Goal: Information Seeking & Learning: Learn about a topic

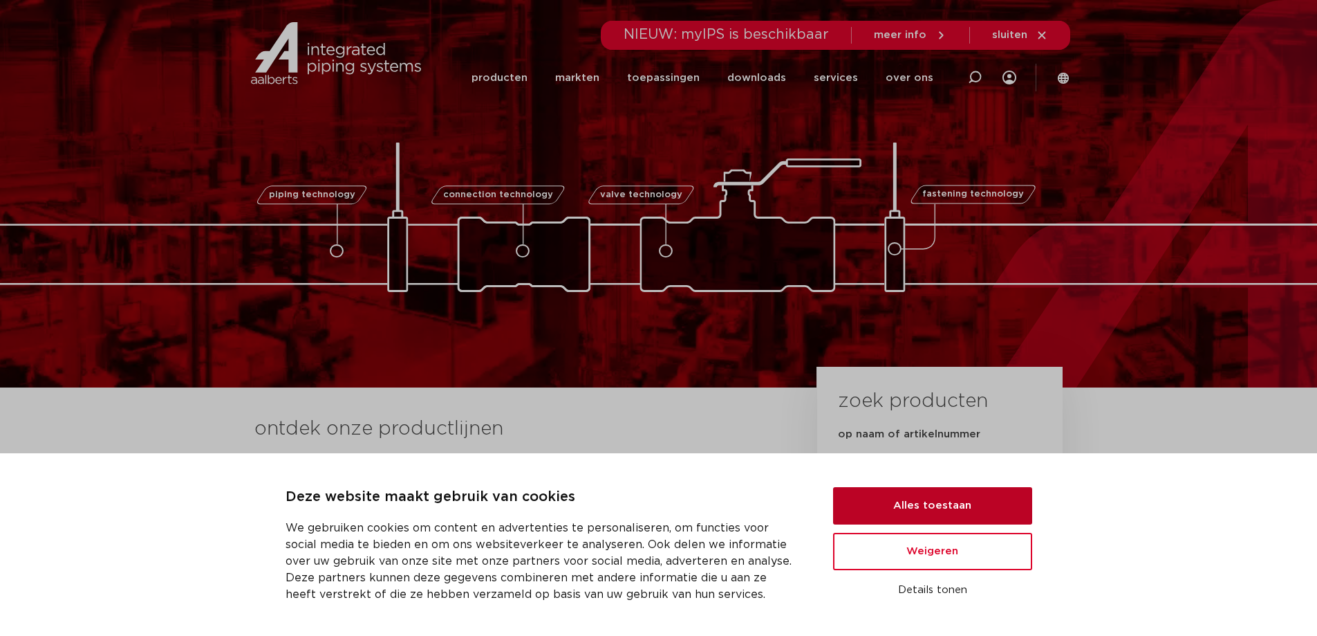
click at [926, 501] on button "Alles toestaan" at bounding box center [932, 505] width 199 height 37
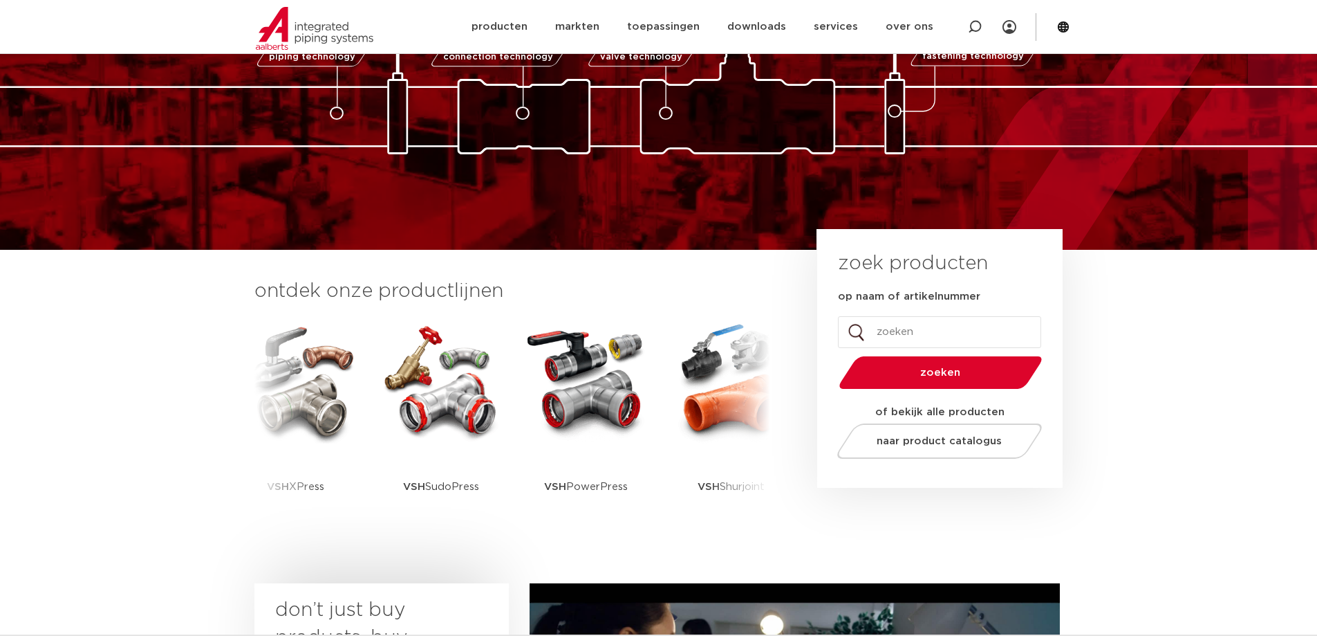
scroll to position [138, 0]
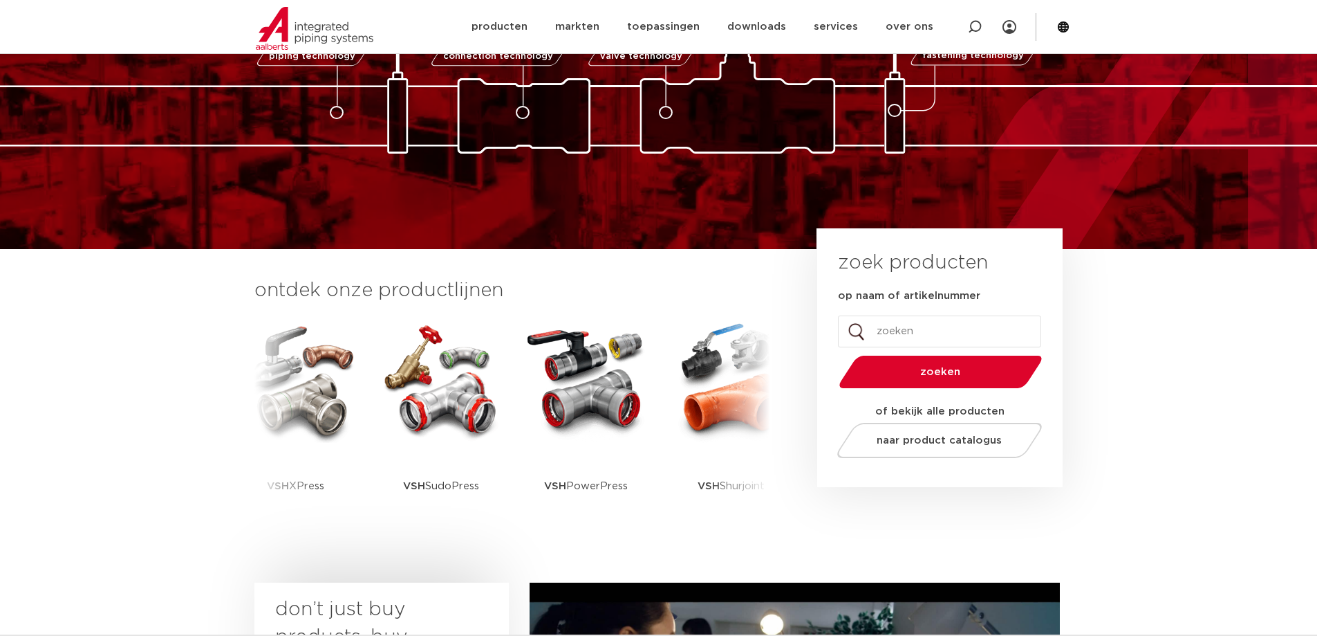
click at [890, 338] on input "op naam of artikelnummer" at bounding box center [939, 331] width 203 height 32
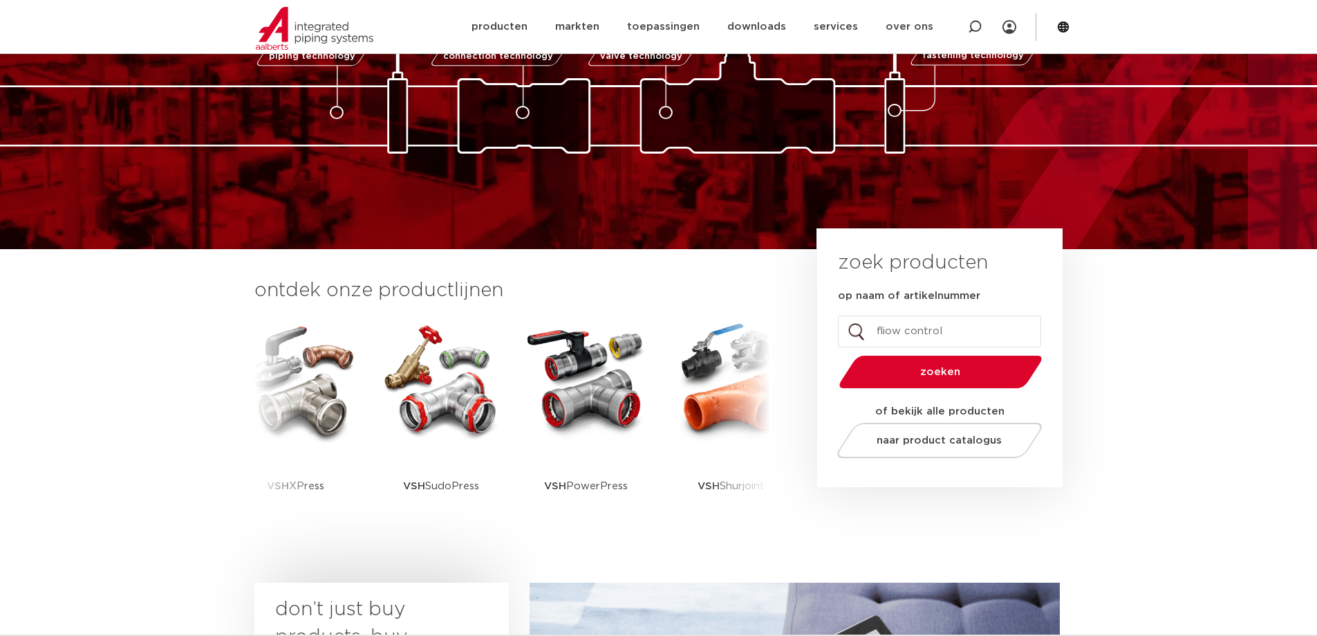
type input "fliow control"
click at [833, 354] on button "zoeken" at bounding box center [940, 371] width 214 height 35
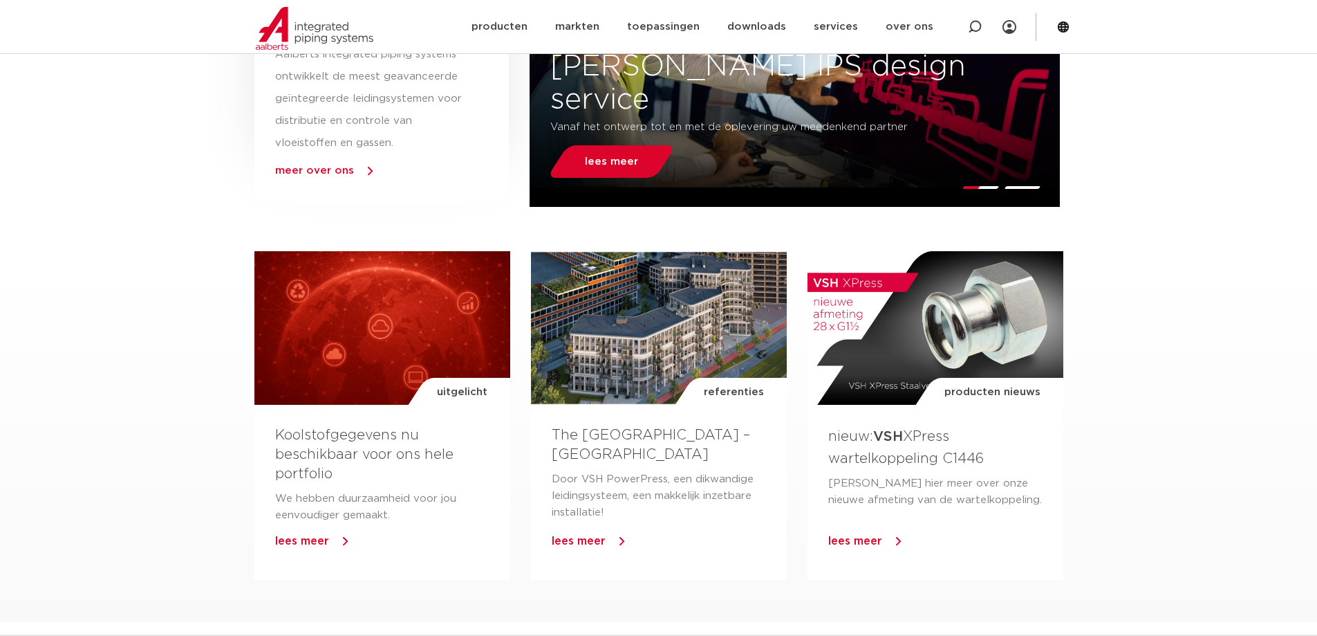
scroll to position [415, 0]
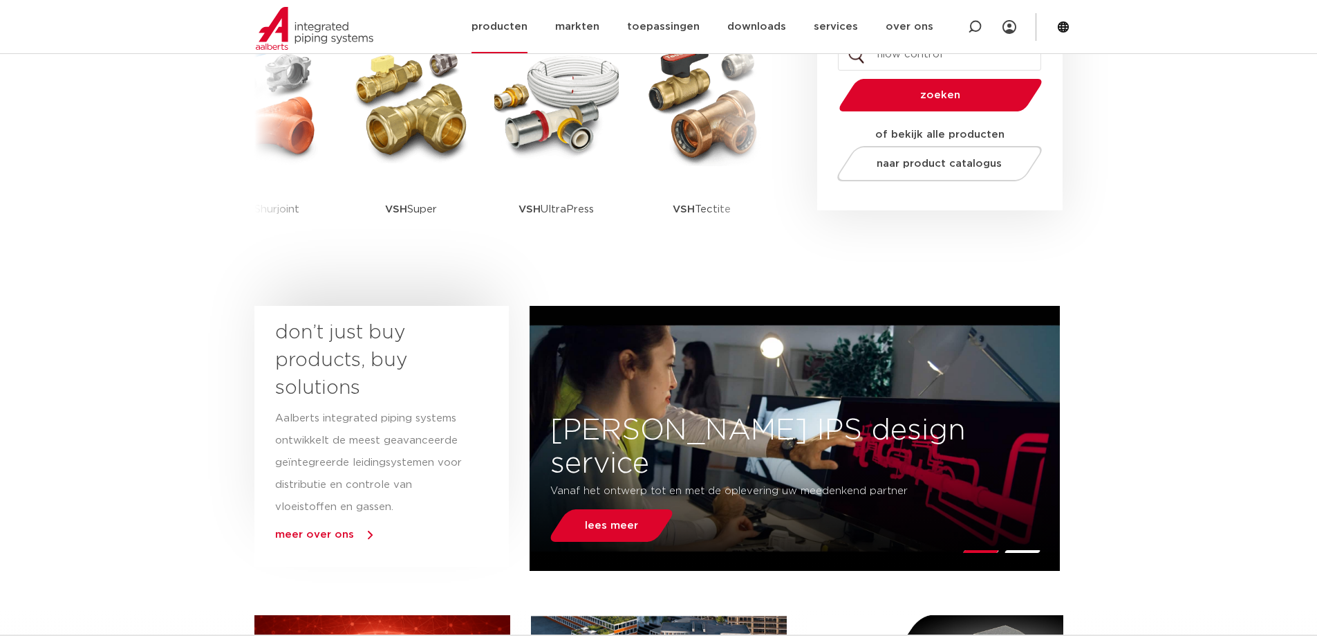
click at [503, 30] on link "producten" at bounding box center [500, 26] width 56 height 53
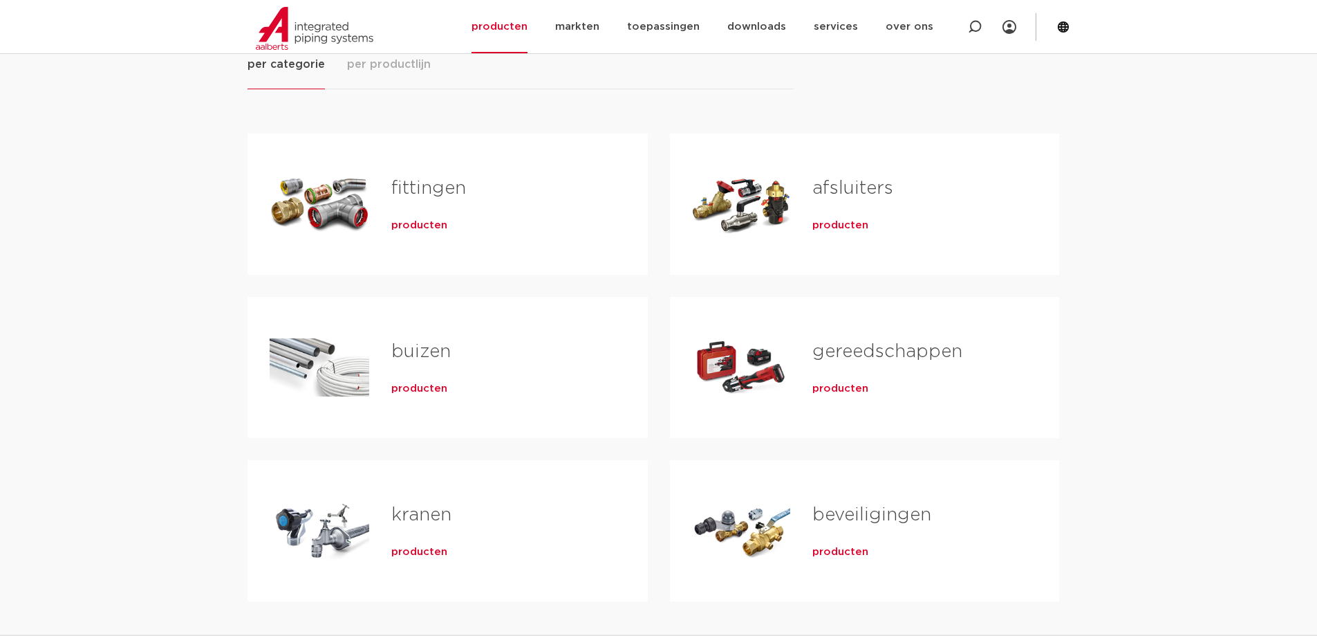
scroll to position [207, 0]
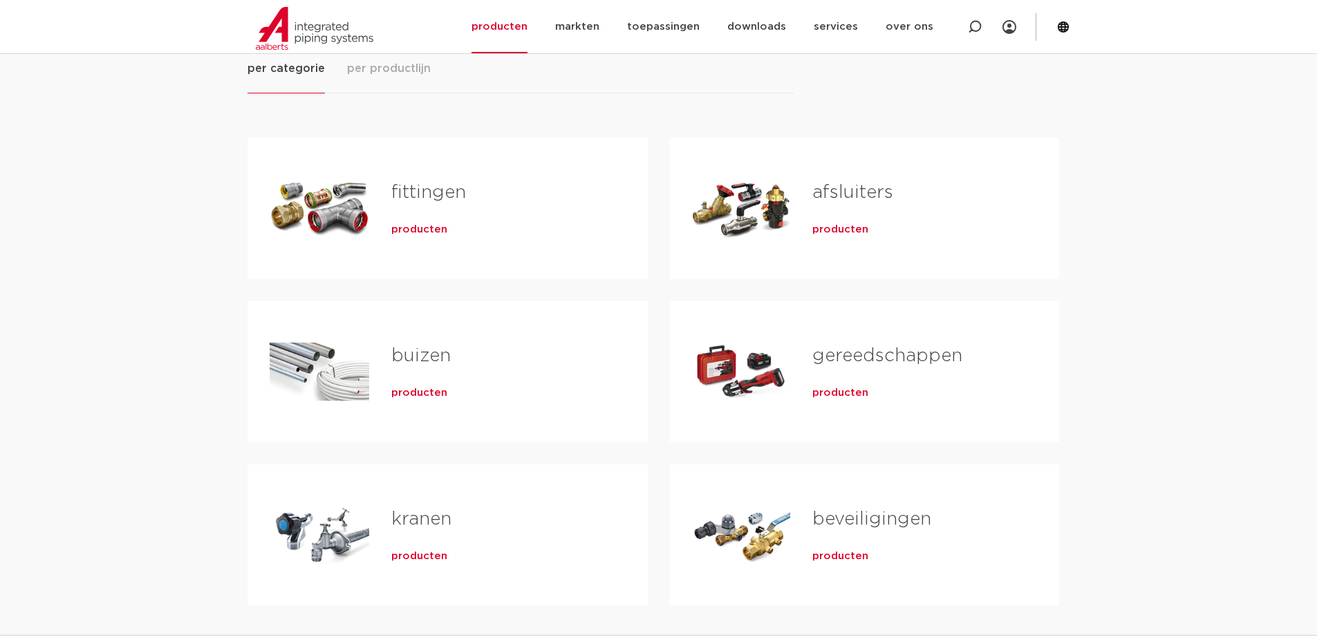
click at [427, 524] on link "kranen" at bounding box center [421, 519] width 60 height 18
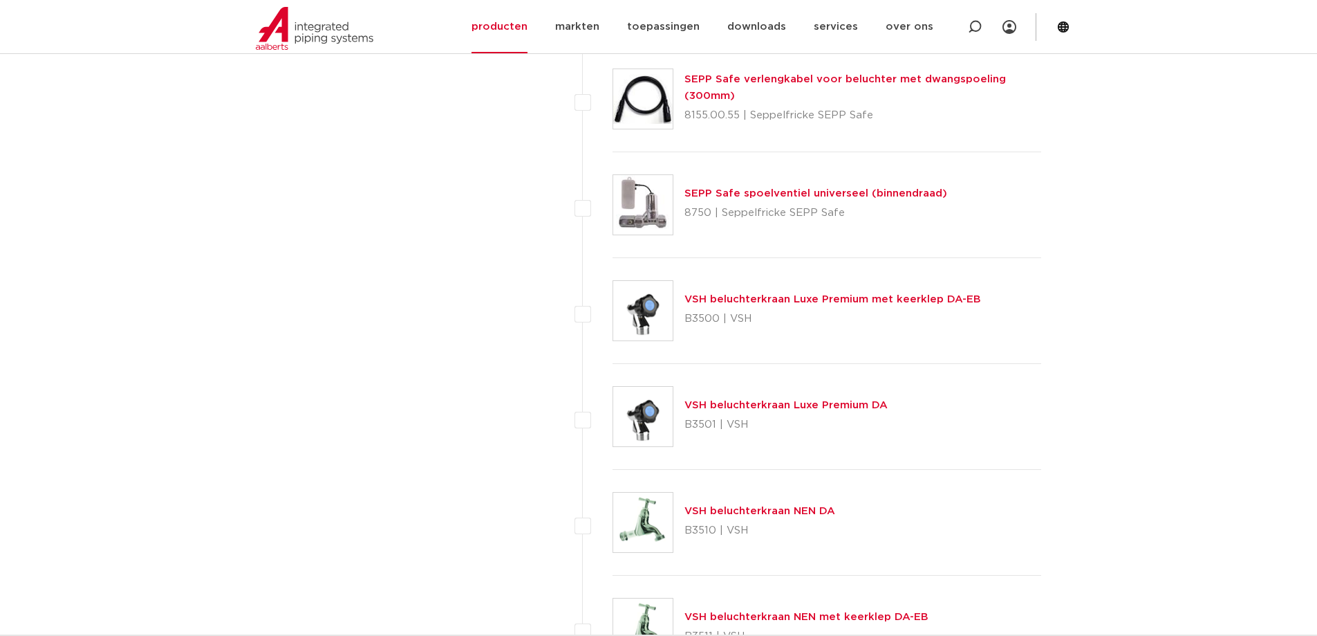
scroll to position [4149, 0]
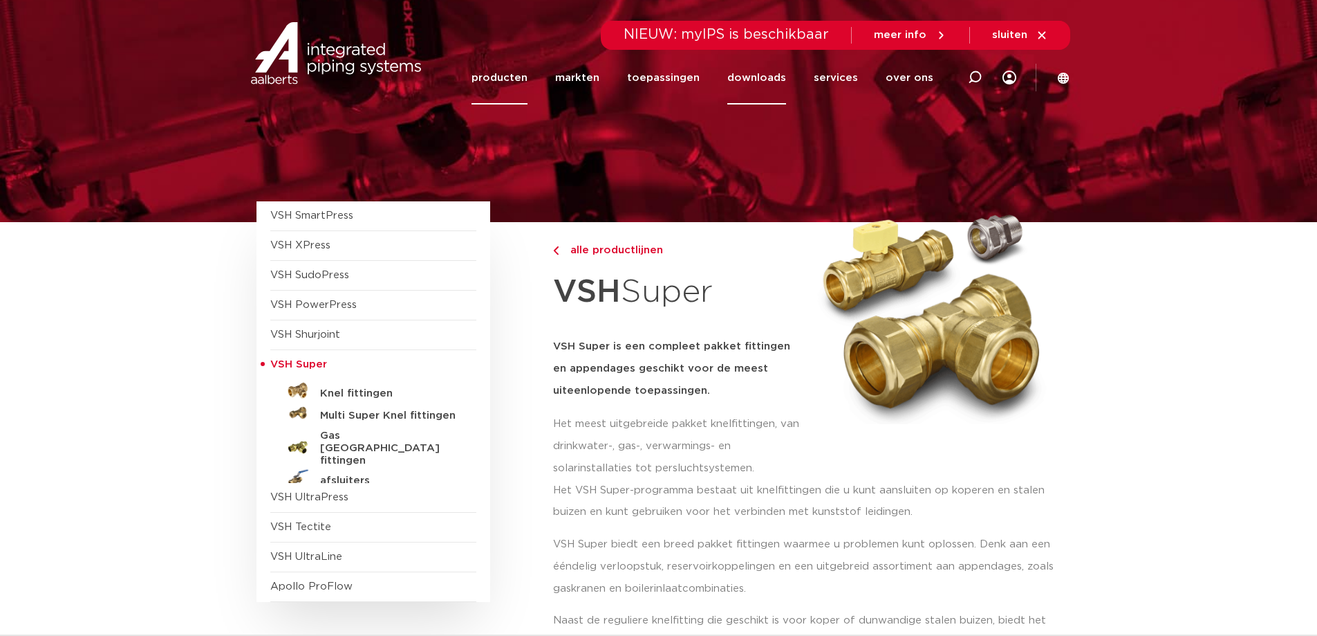
click at [781, 77] on link "downloads" at bounding box center [757, 77] width 59 height 53
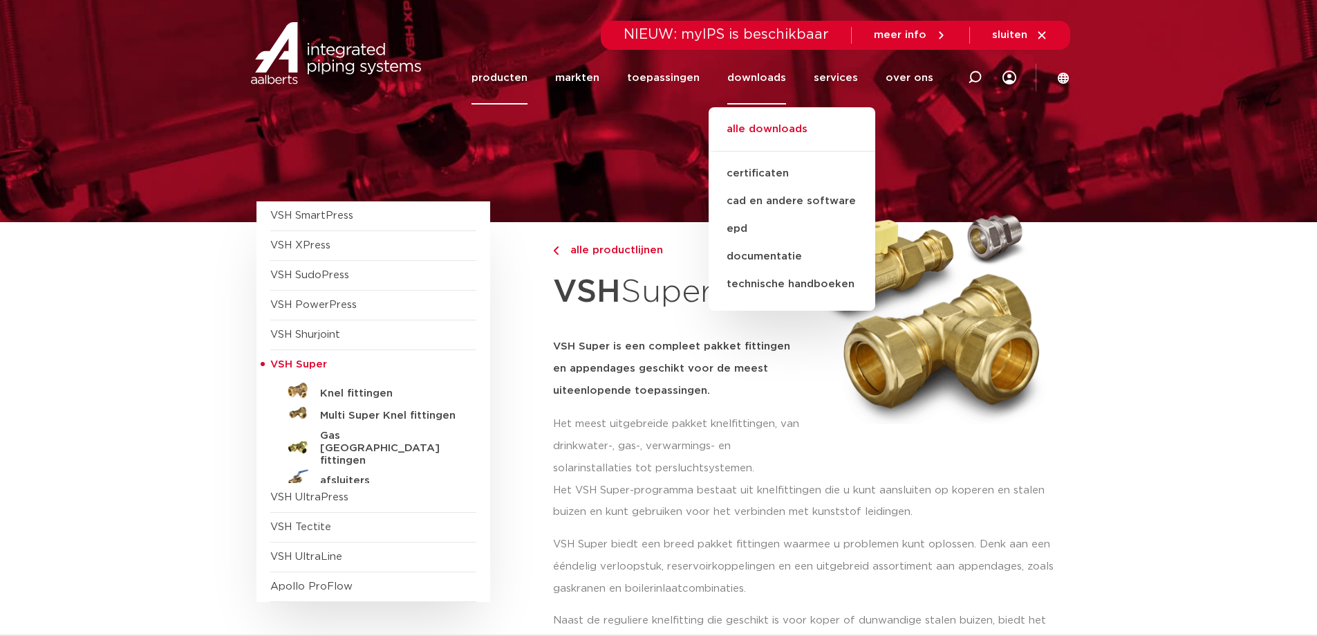
click at [780, 131] on link "alle downloads" at bounding box center [792, 136] width 167 height 30
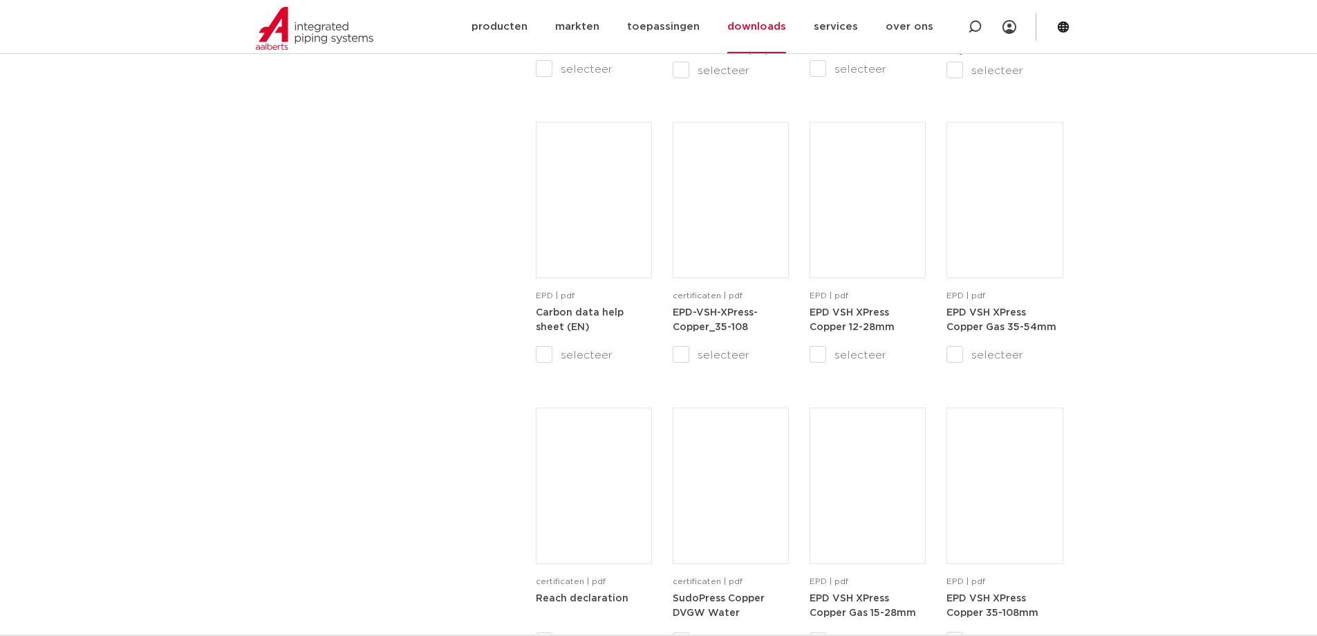
scroll to position [830, 0]
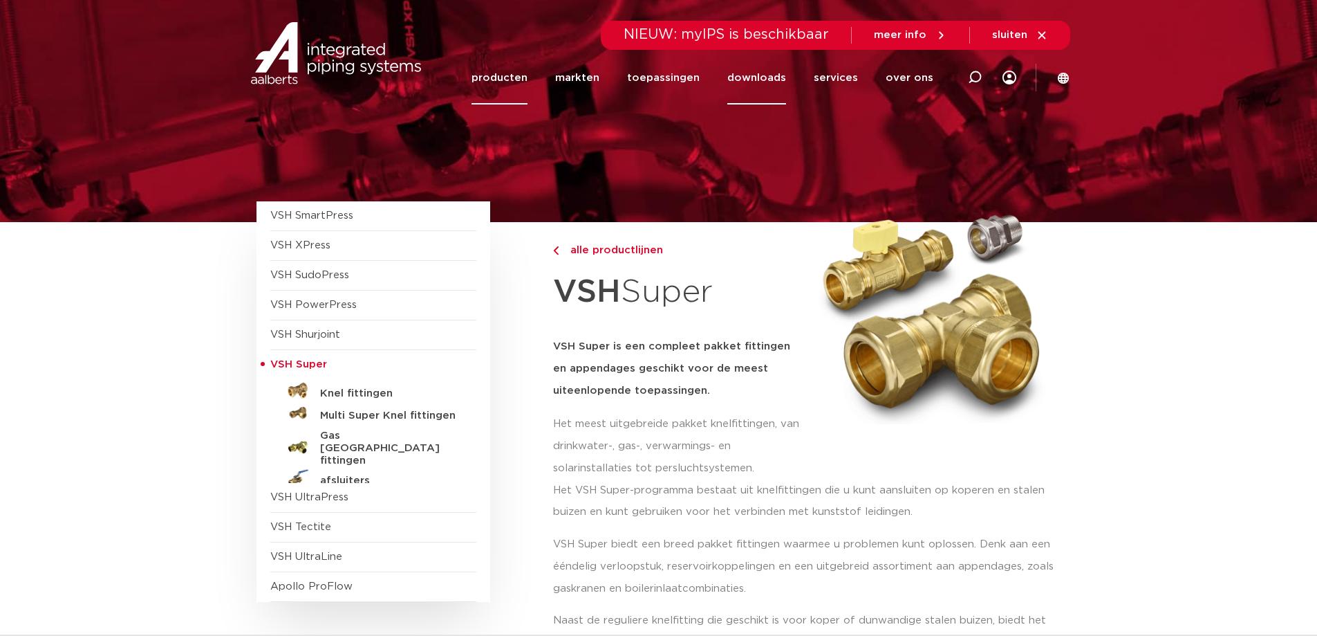
click at [760, 83] on link "downloads" at bounding box center [757, 77] width 59 height 53
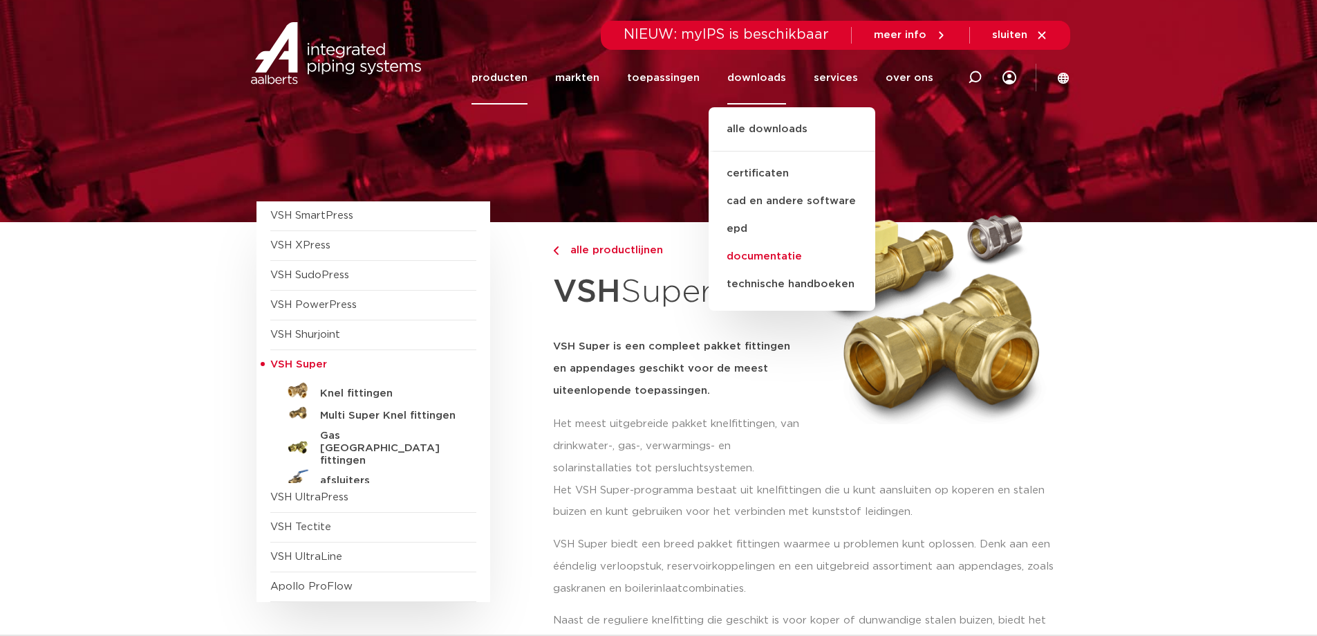
click at [777, 252] on link "documentatie" at bounding box center [792, 257] width 167 height 28
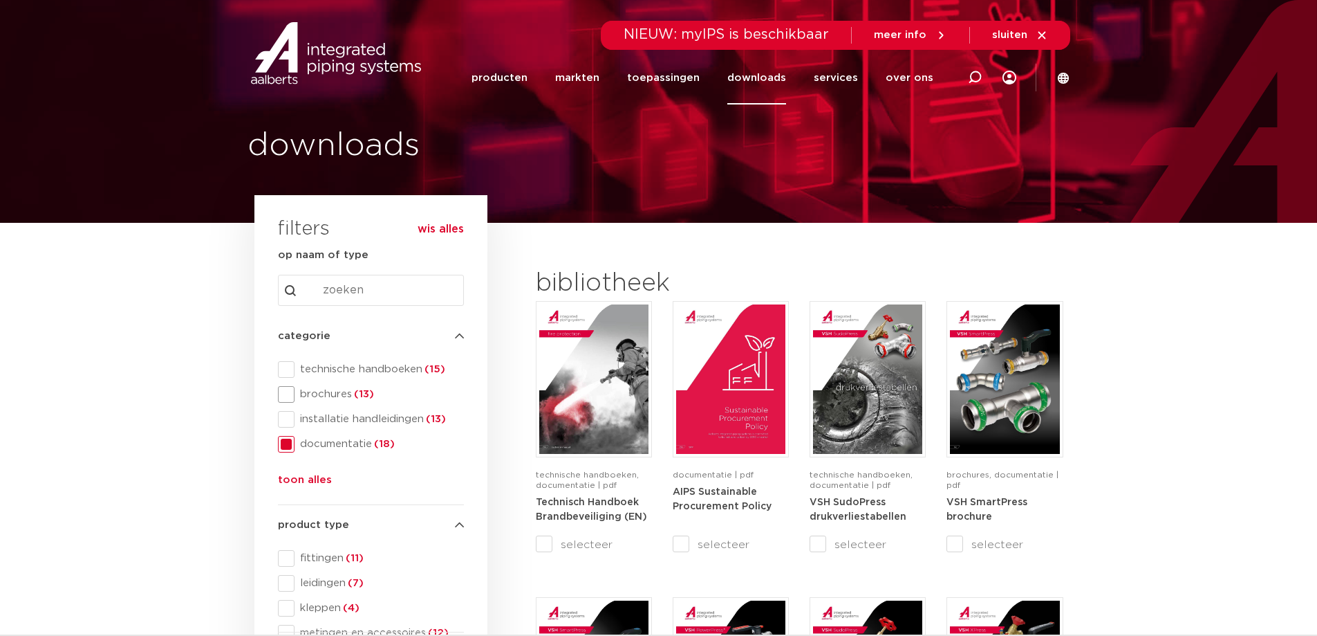
click at [290, 396] on span at bounding box center [286, 394] width 17 height 17
click at [755, 80] on link "downloads" at bounding box center [757, 77] width 59 height 53
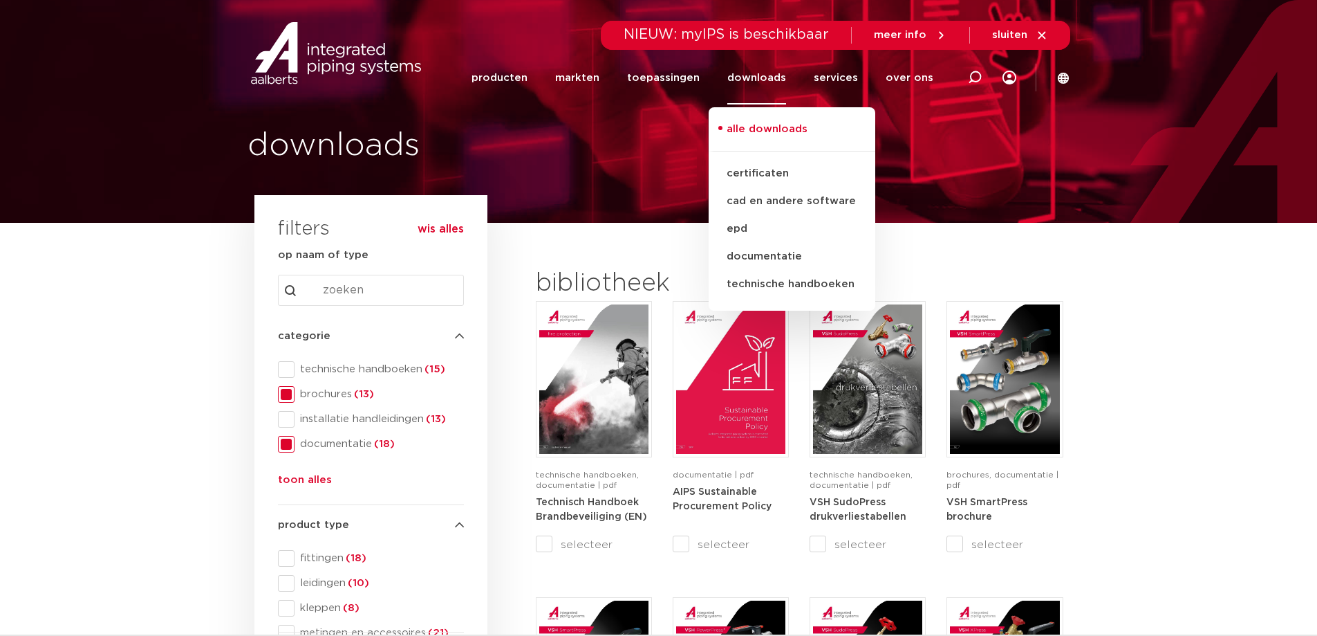
click at [764, 136] on link "alle downloads" at bounding box center [792, 136] width 167 height 30
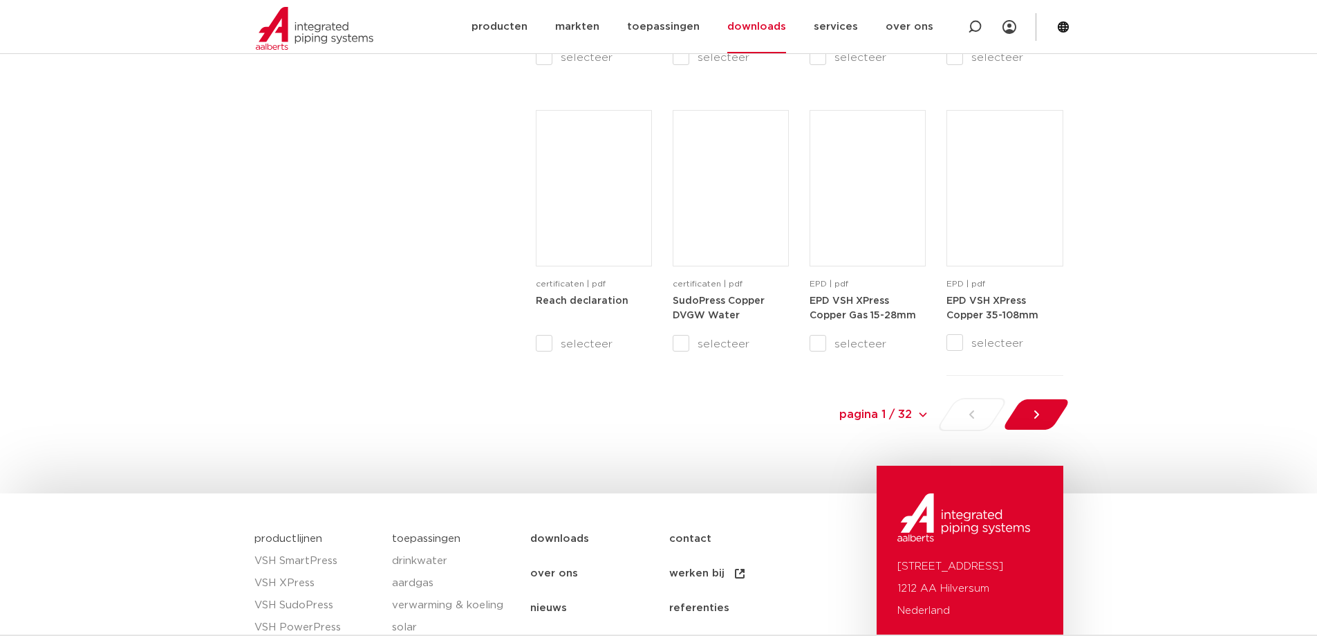
scroll to position [1383, 0]
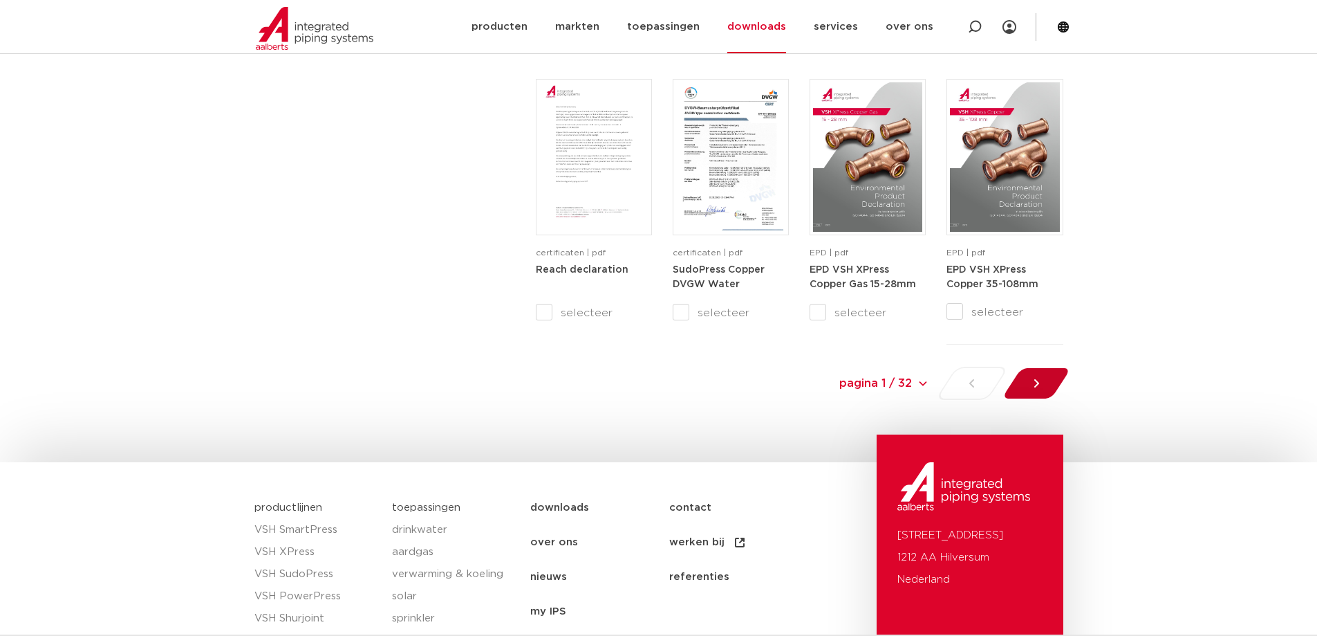
click at [1034, 382] on icon at bounding box center [1037, 383] width 14 height 14
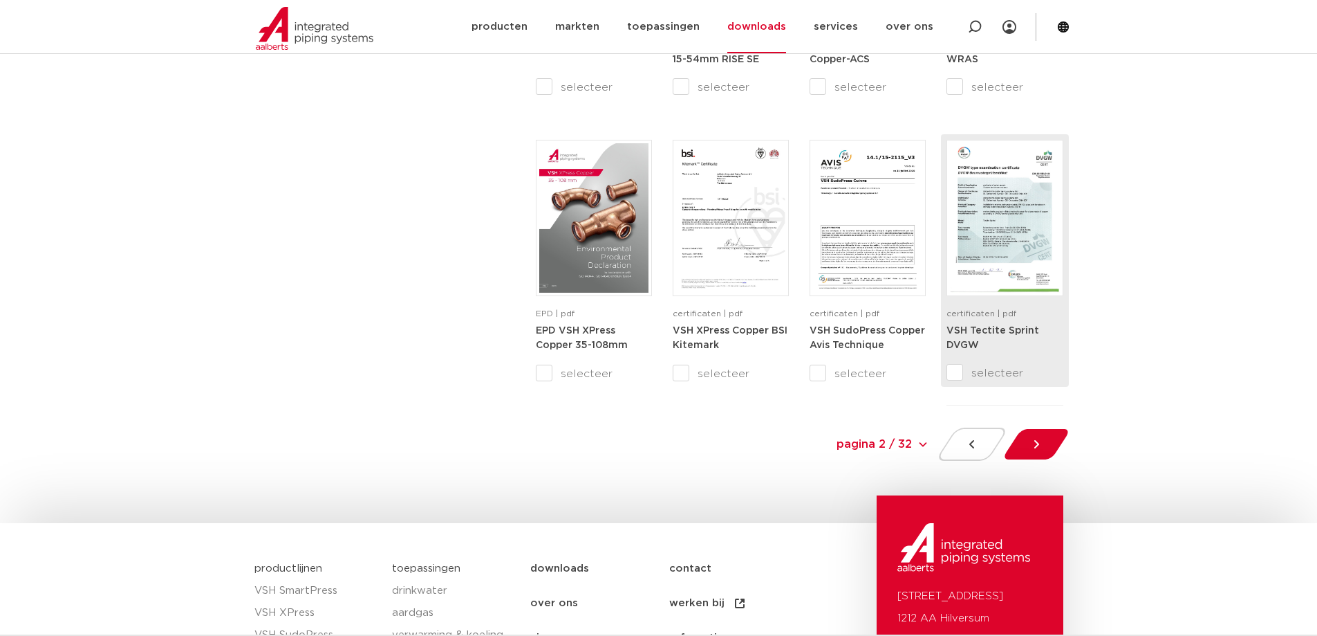
scroll to position [1338, 0]
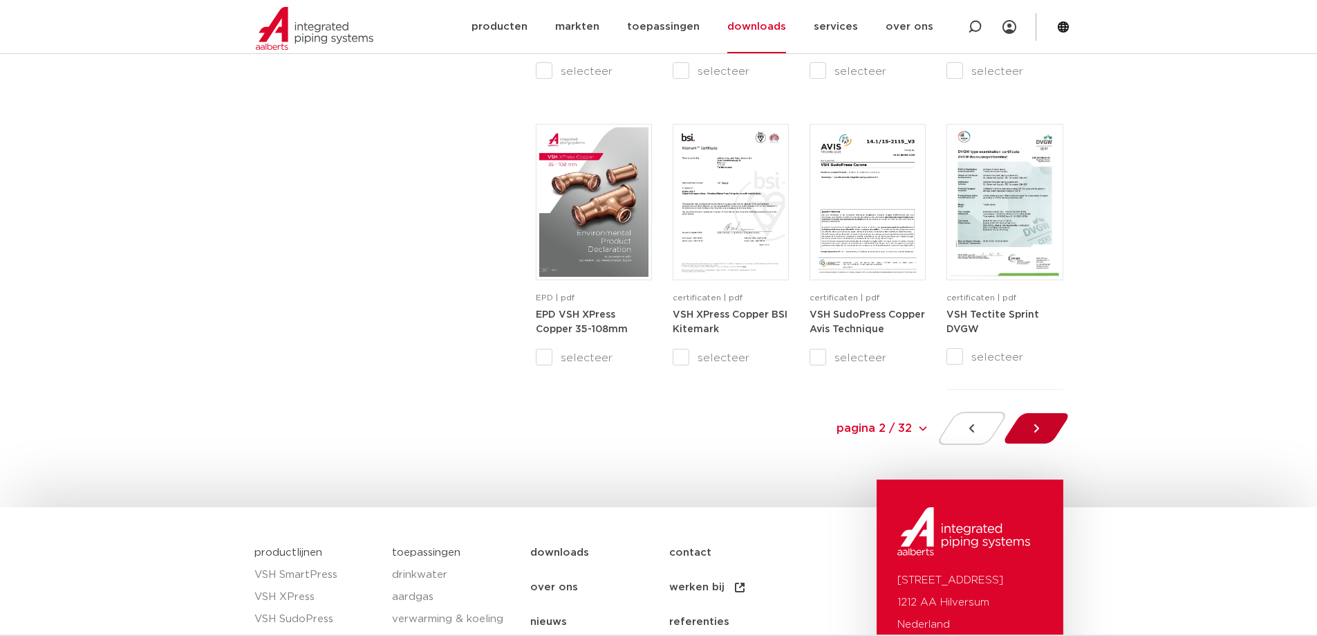
click at [1039, 421] on icon at bounding box center [1037, 428] width 14 height 14
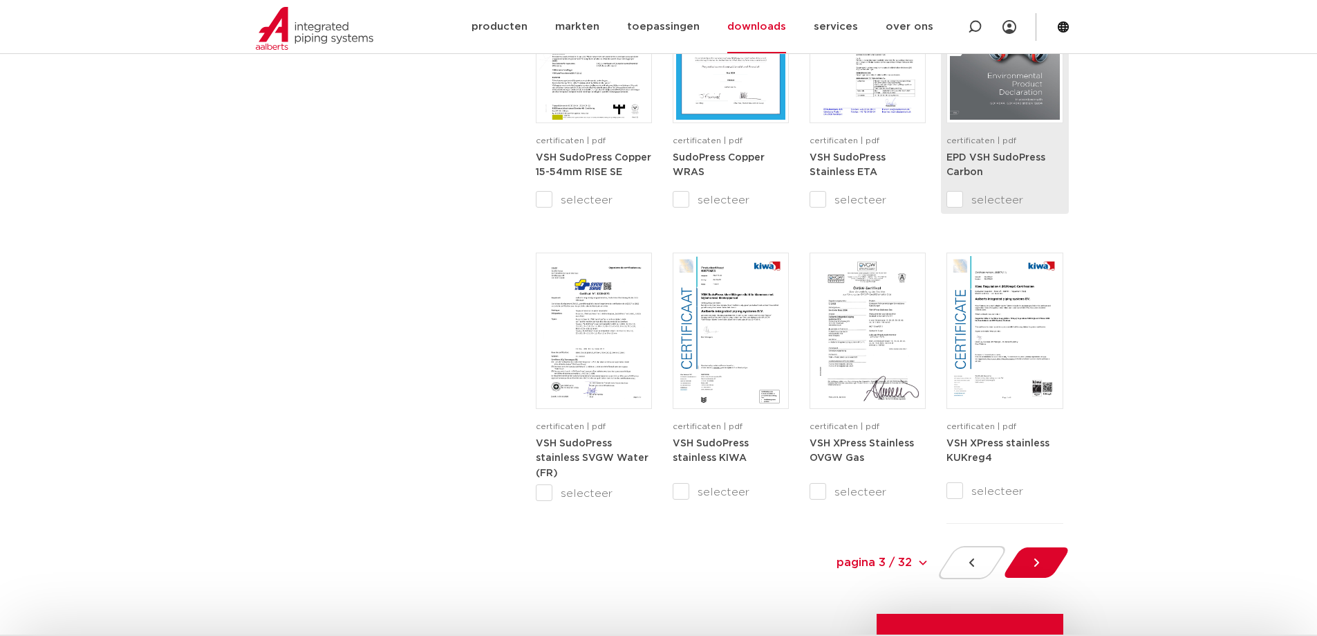
scroll to position [1200, 0]
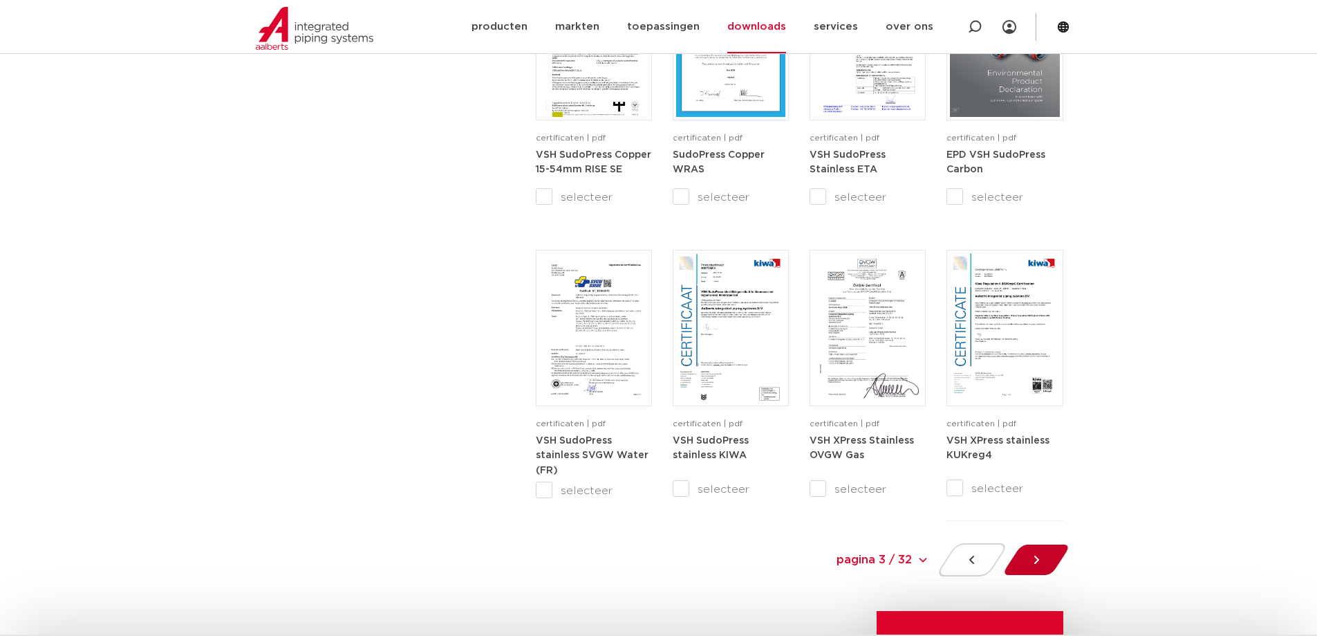
click at [1030, 553] on icon at bounding box center [1037, 560] width 14 height 14
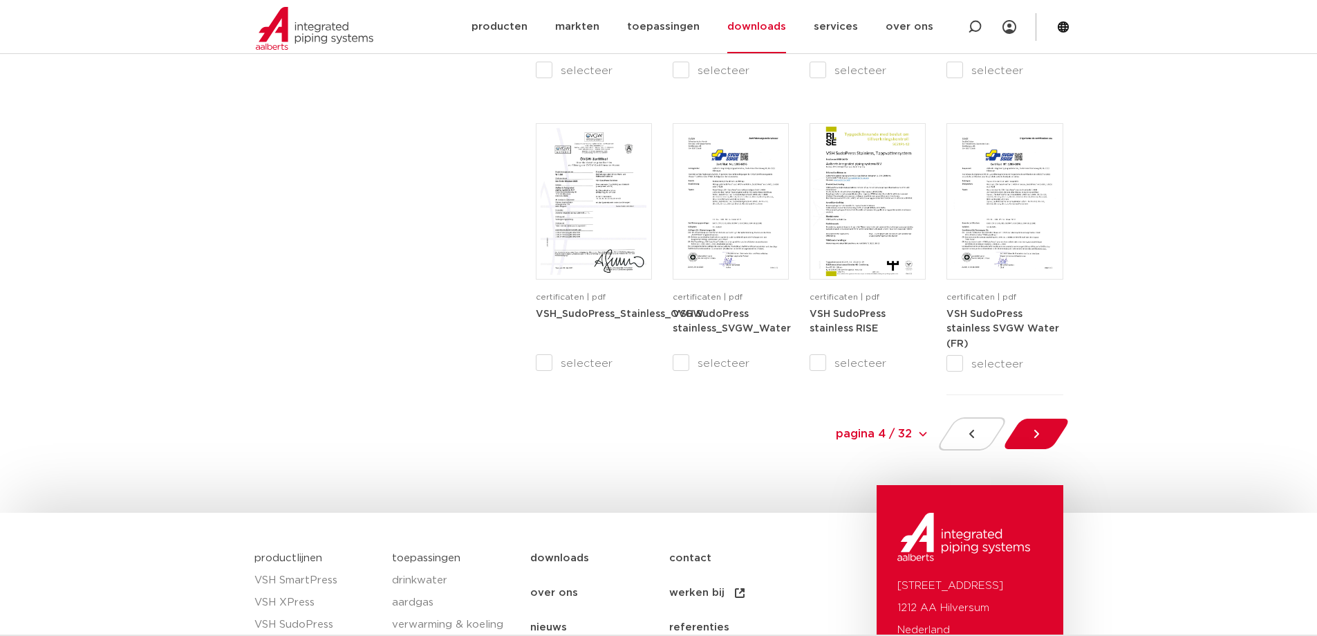
scroll to position [1338, 0]
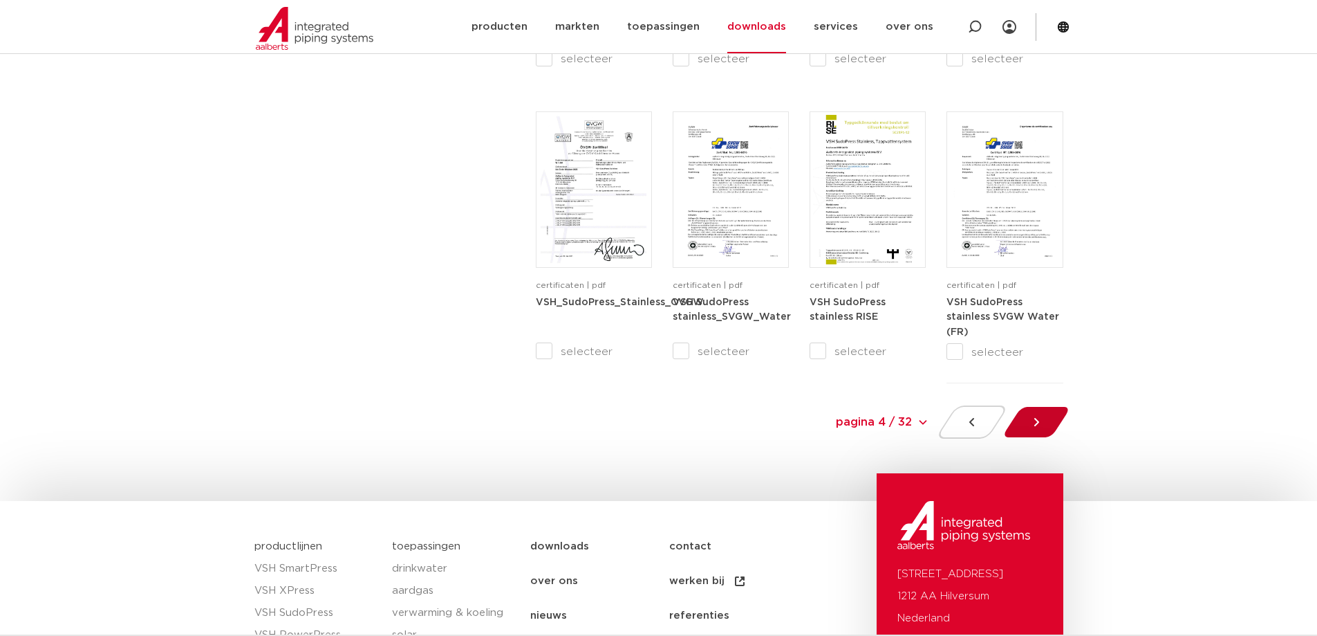
click at [1030, 427] on icon at bounding box center [1037, 422] width 14 height 14
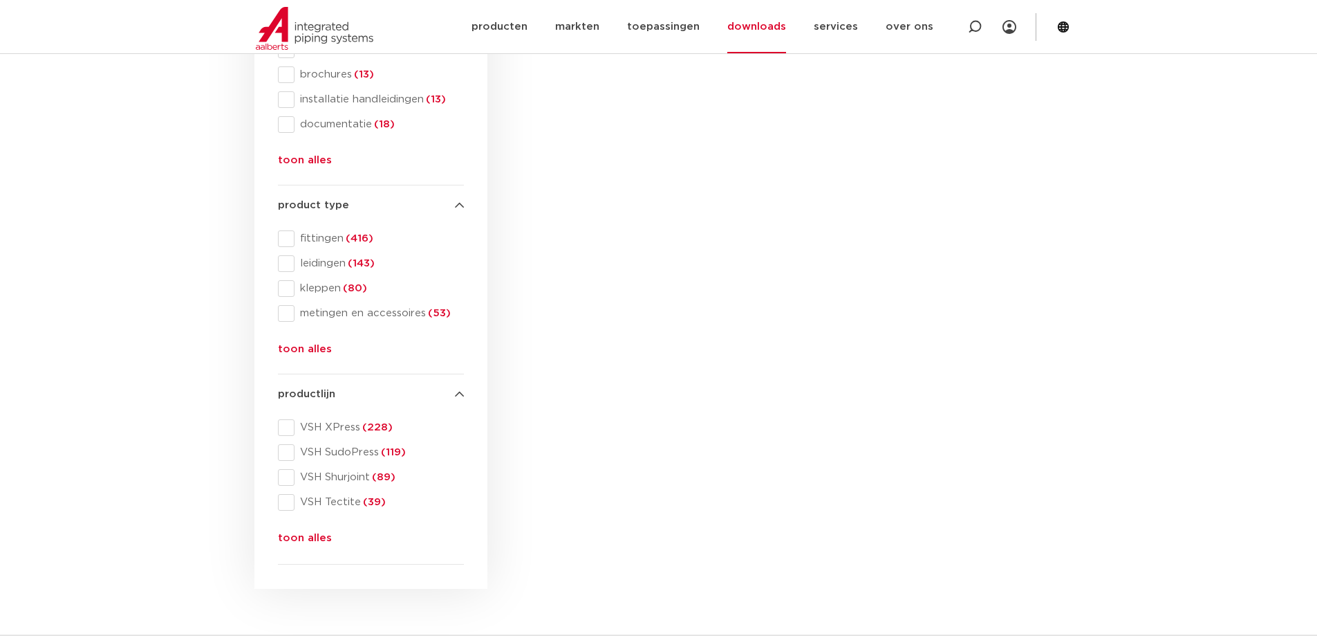
scroll to position [301, 0]
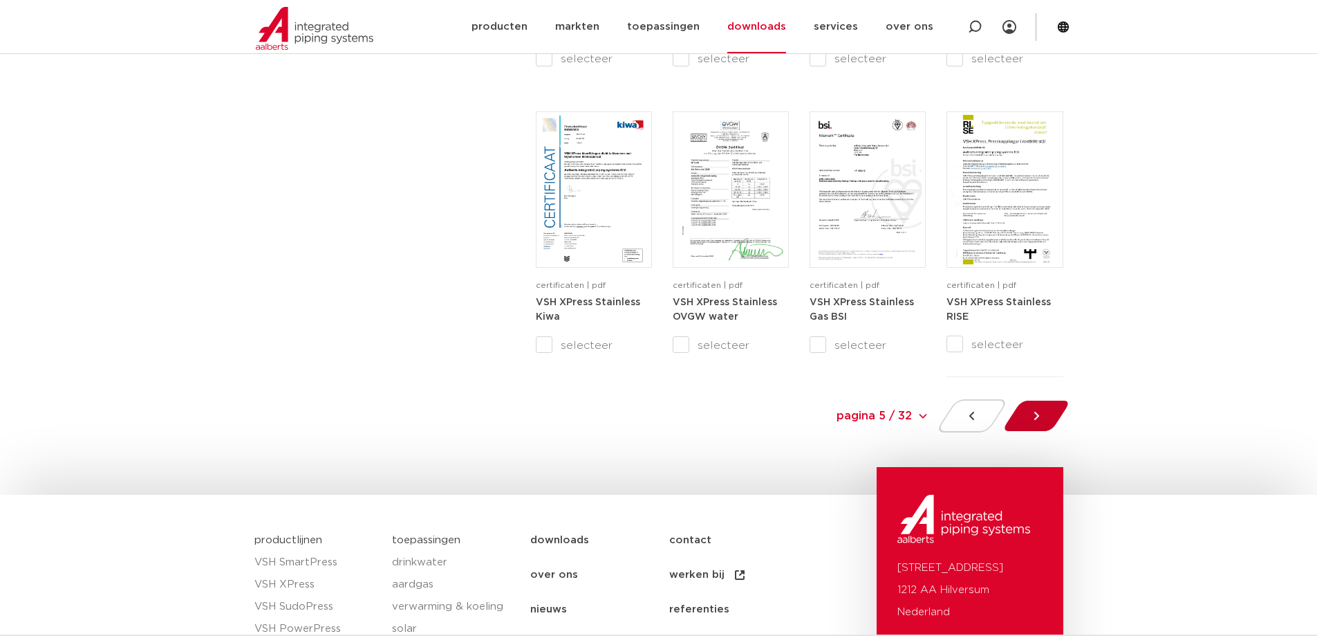
click at [1041, 418] on icon at bounding box center [1037, 416] width 14 height 14
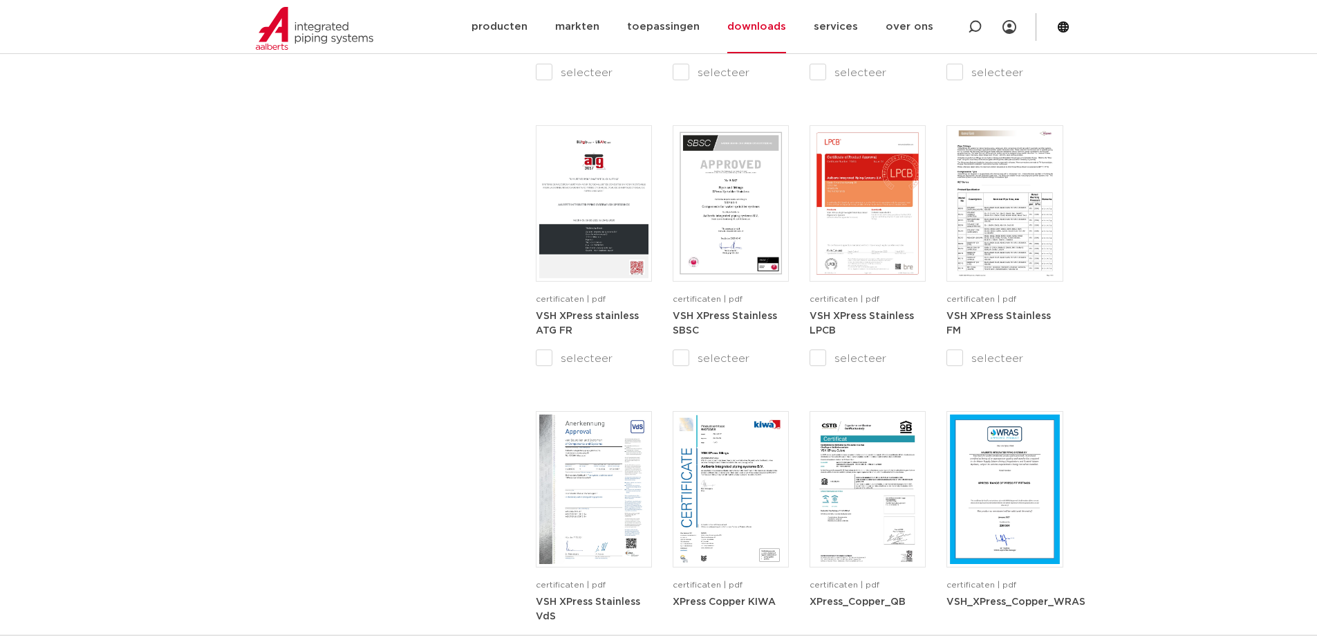
scroll to position [1269, 0]
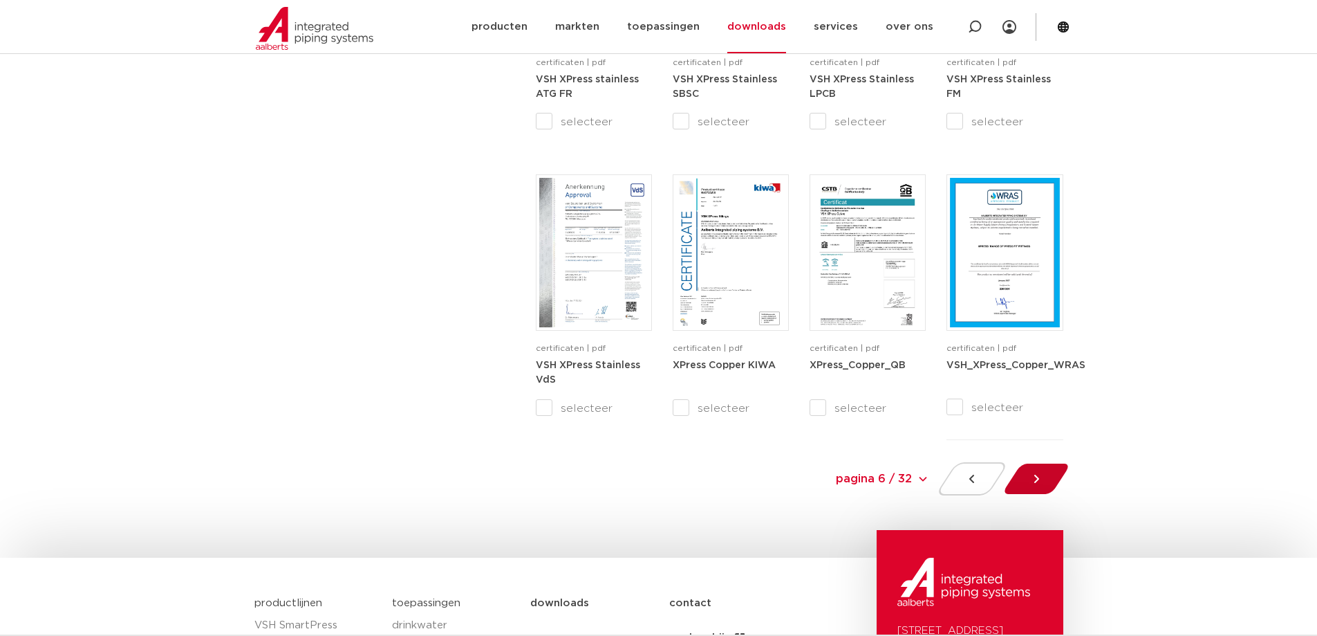
click at [1041, 481] on icon at bounding box center [1037, 479] width 14 height 14
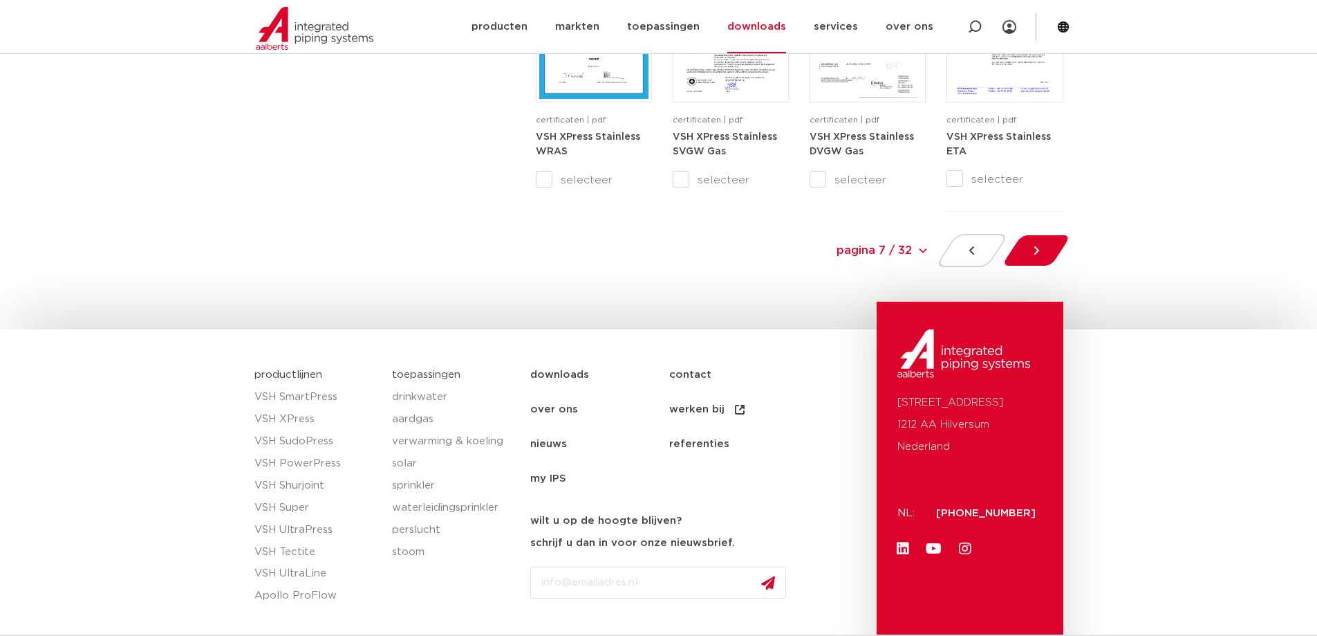
scroll to position [1546, 0]
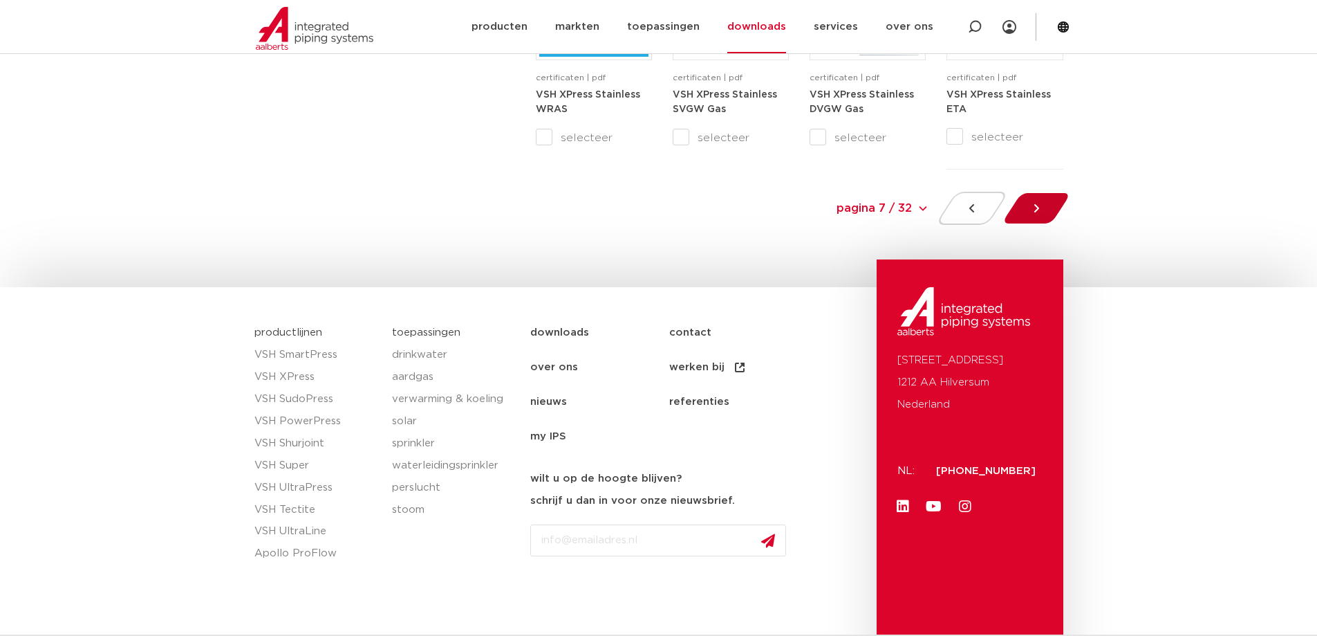
click at [1029, 213] on div at bounding box center [1036, 208] width 75 height 33
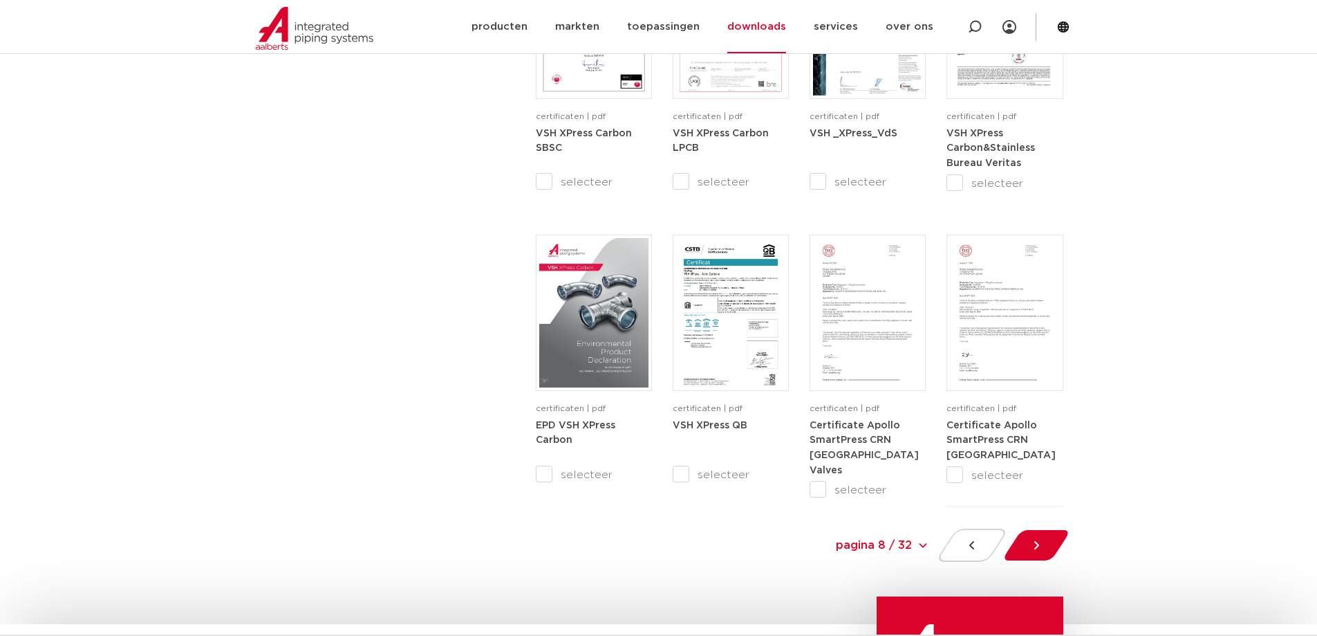
scroll to position [1269, 0]
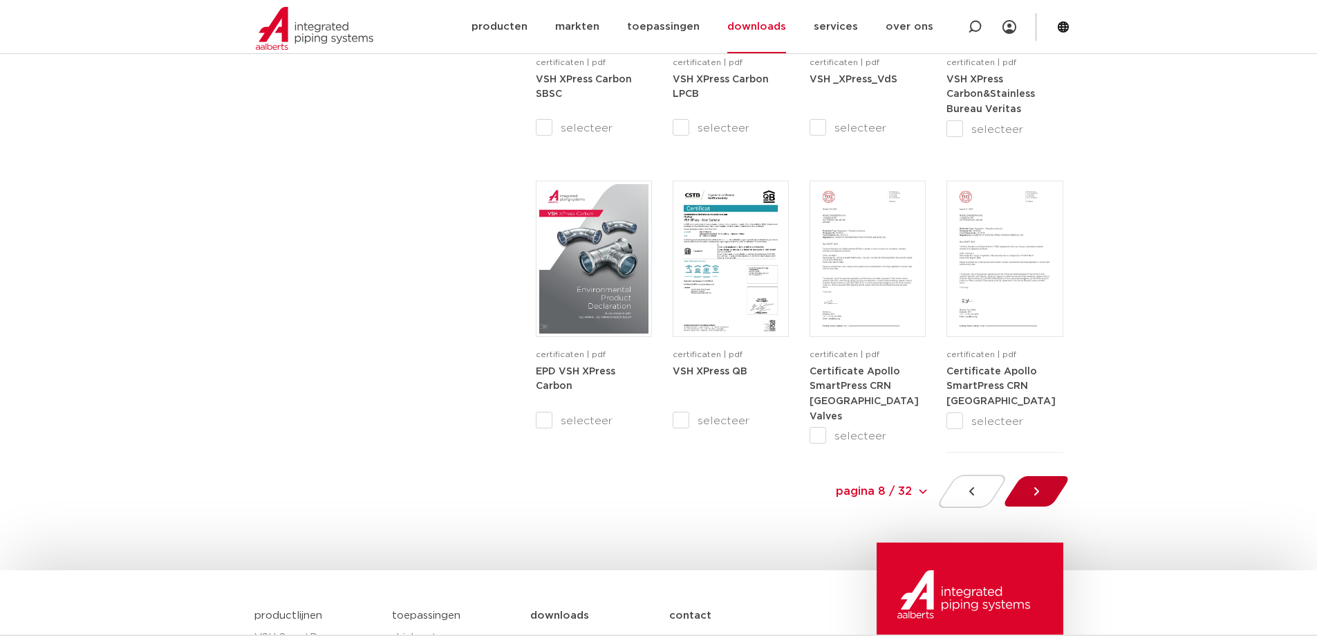
click at [1038, 487] on icon at bounding box center [1037, 491] width 14 height 14
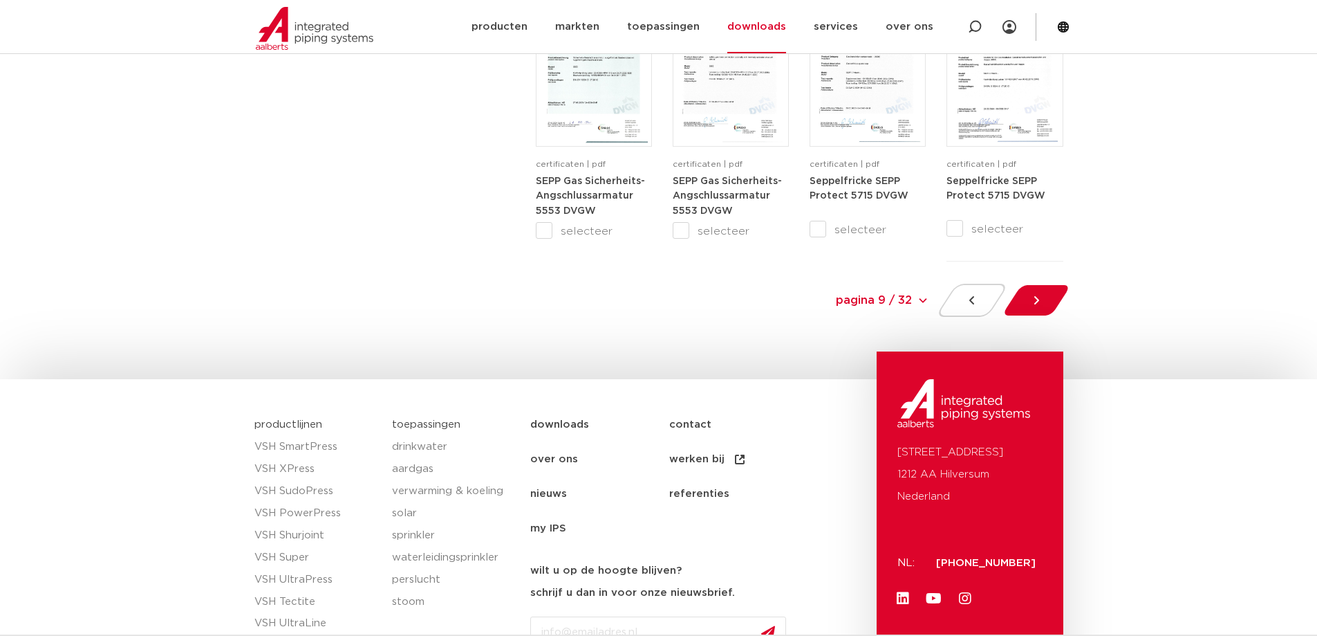
scroll to position [1476, 0]
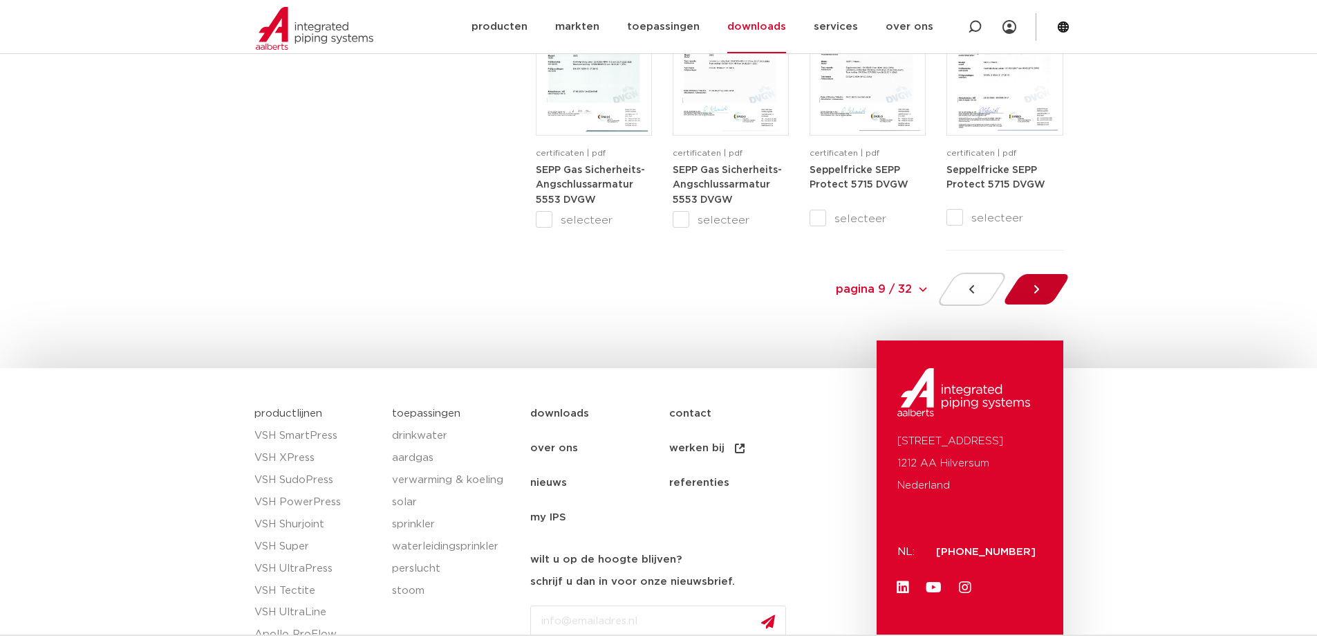
click at [1048, 294] on div at bounding box center [1036, 288] width 75 height 33
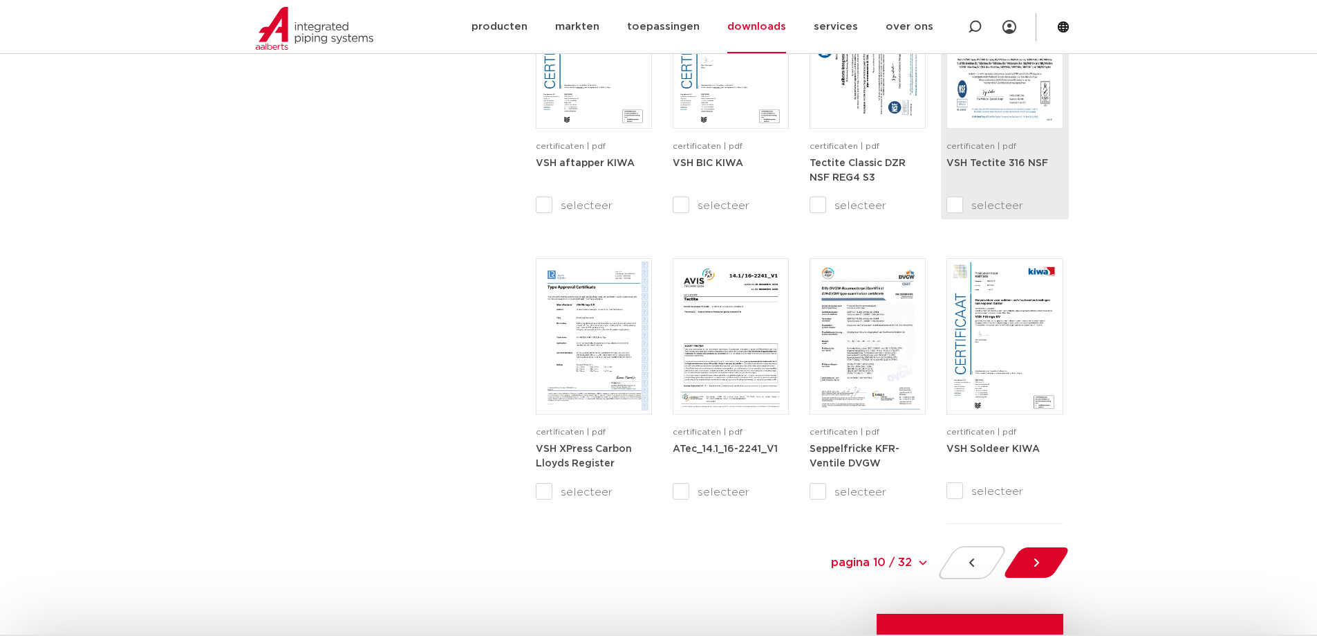
scroll to position [1407, 0]
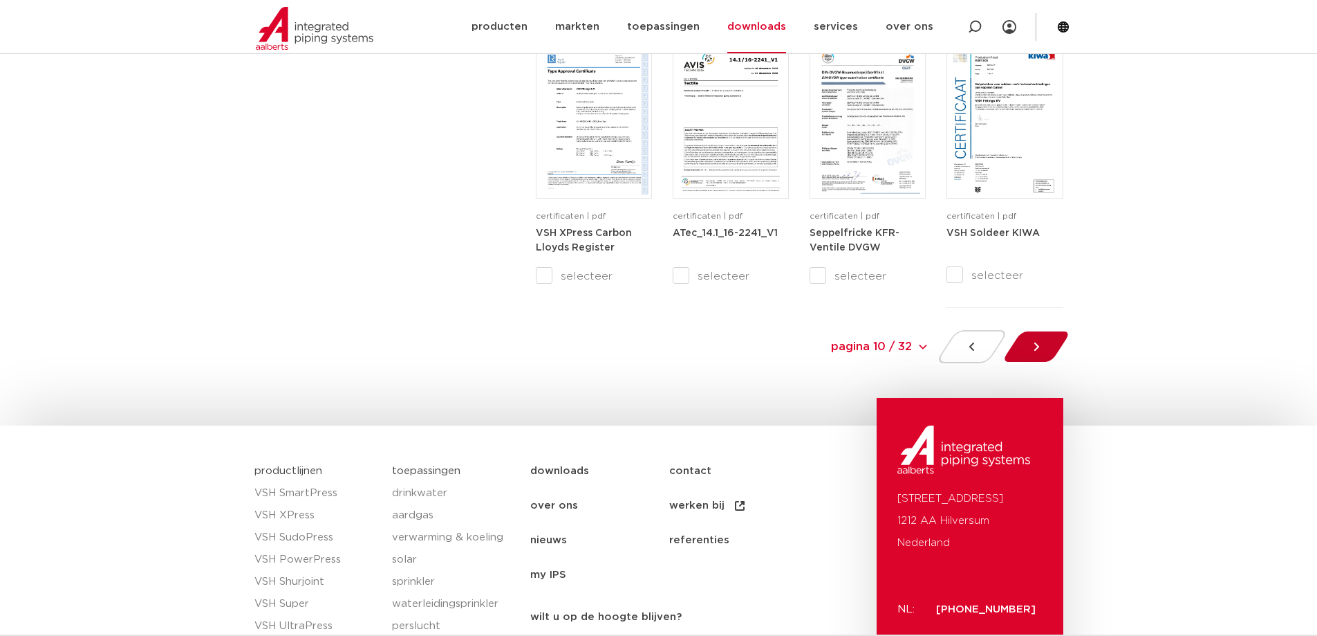
click at [1028, 353] on div at bounding box center [1036, 346] width 75 height 33
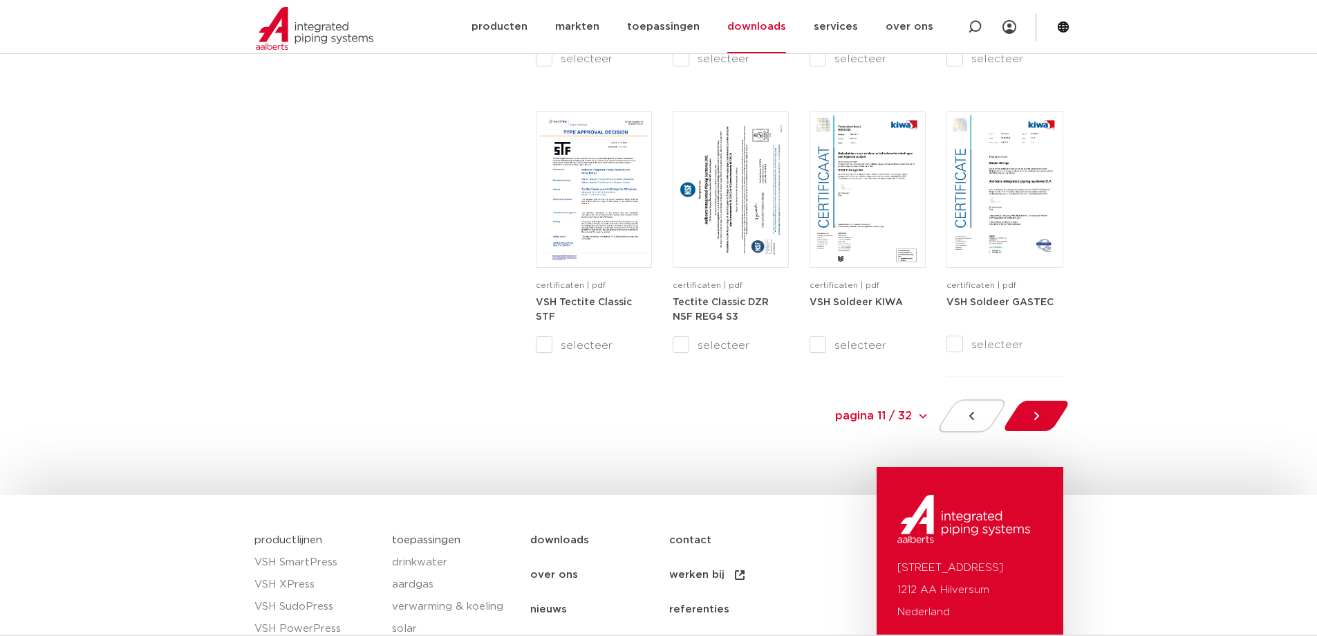
scroll to position [1407, 0]
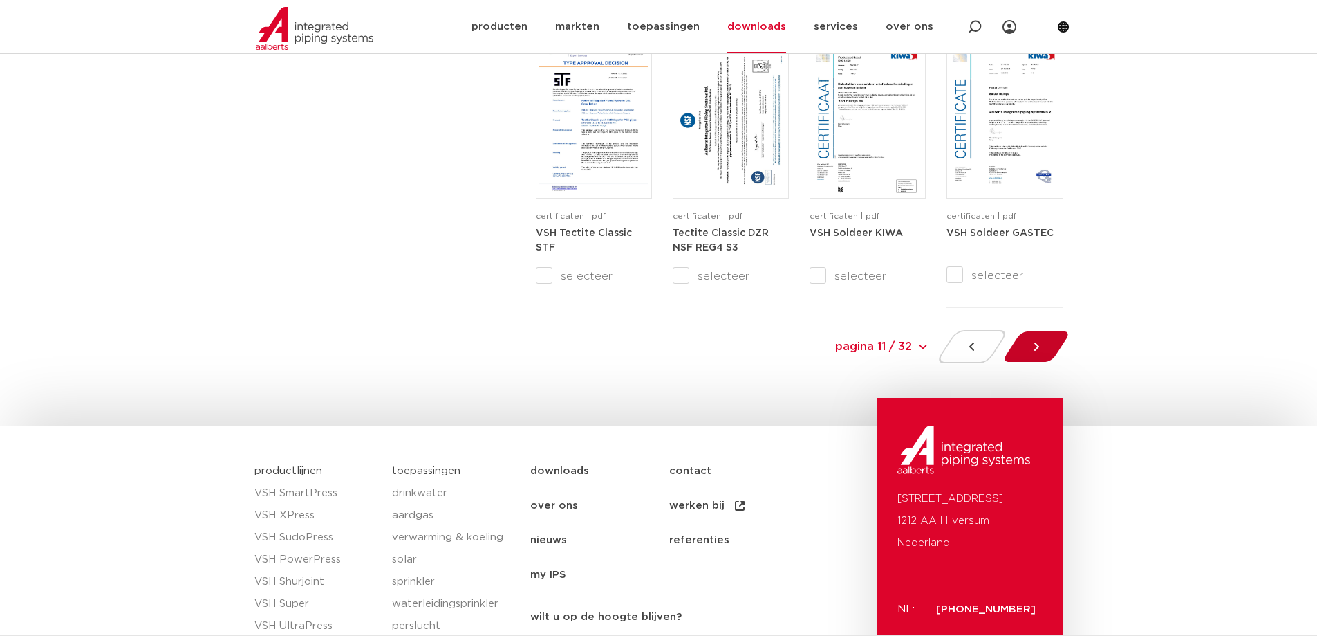
click at [1039, 351] on icon at bounding box center [1037, 347] width 14 height 14
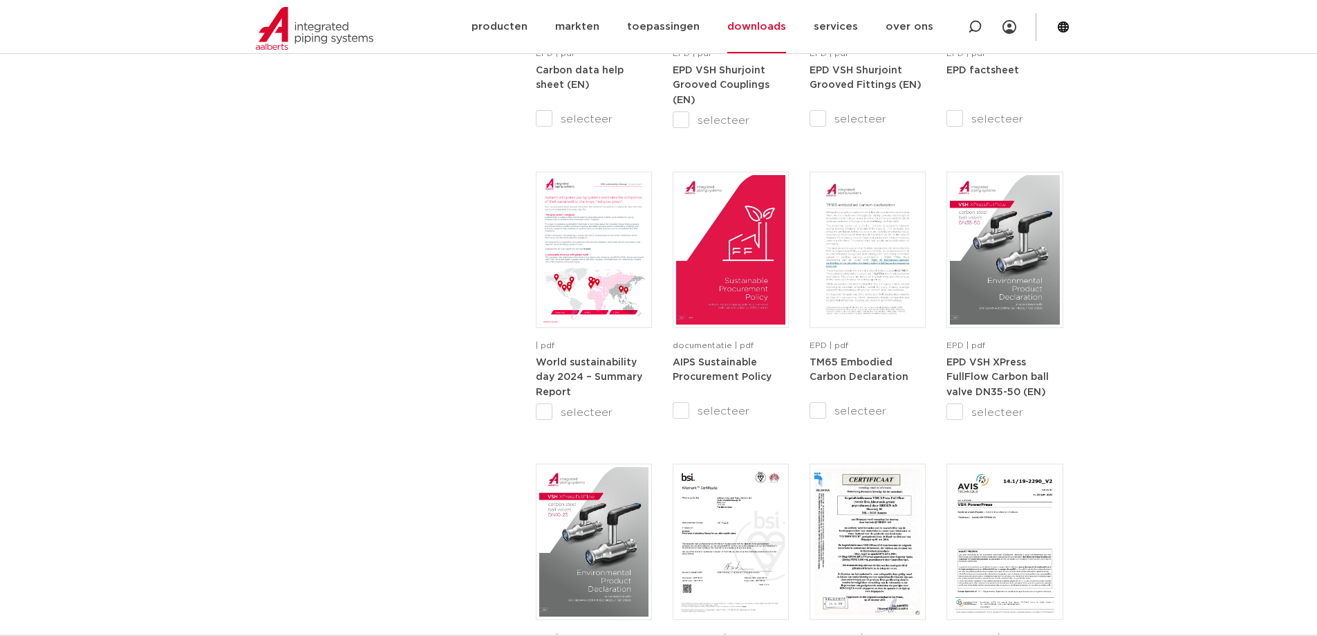
scroll to position [1269, 0]
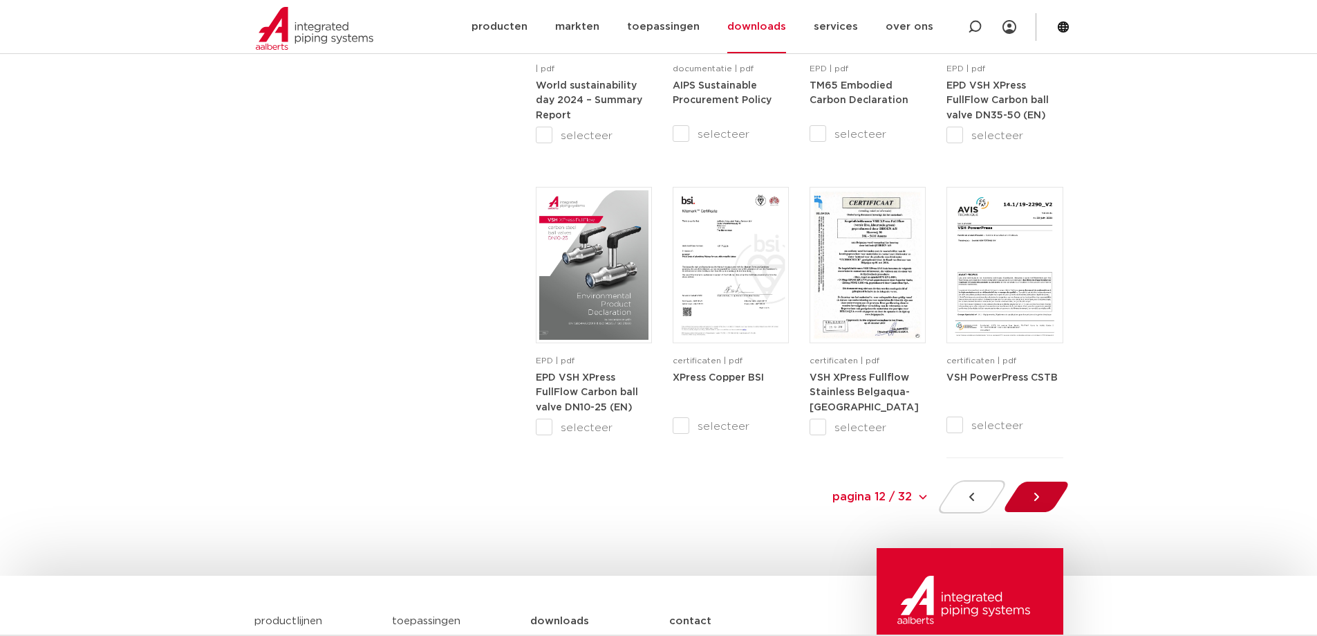
click at [1036, 499] on icon at bounding box center [1036, 496] width 5 height 8
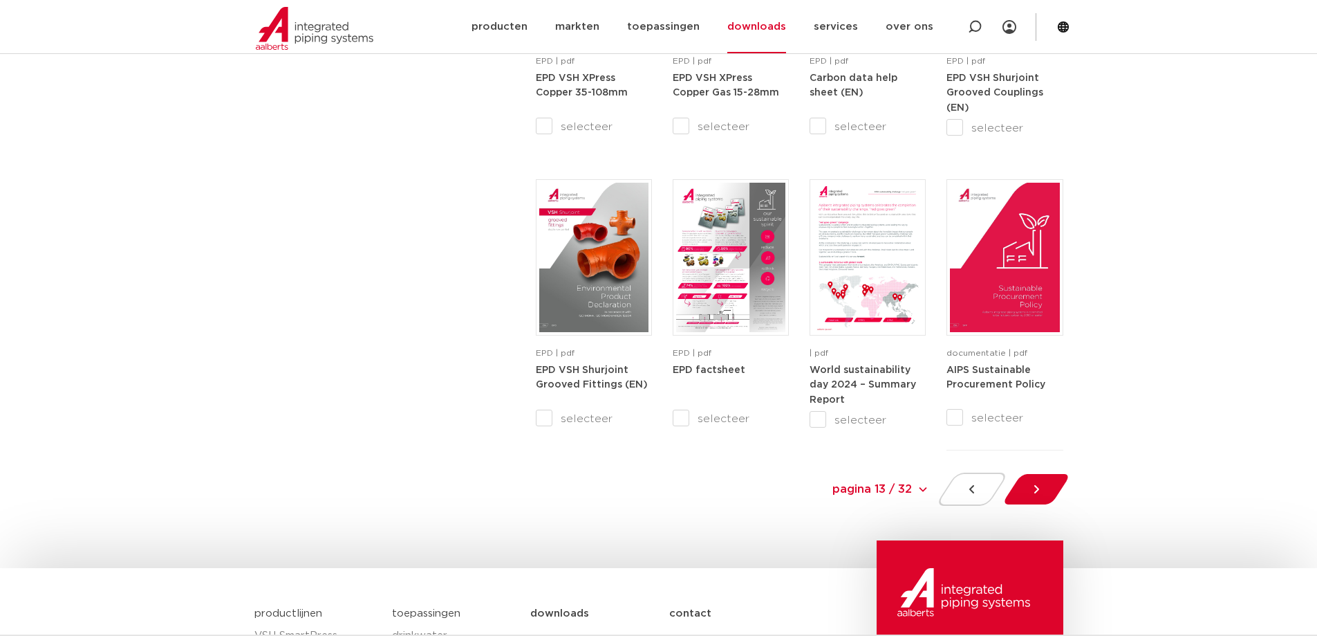
scroll to position [1338, 0]
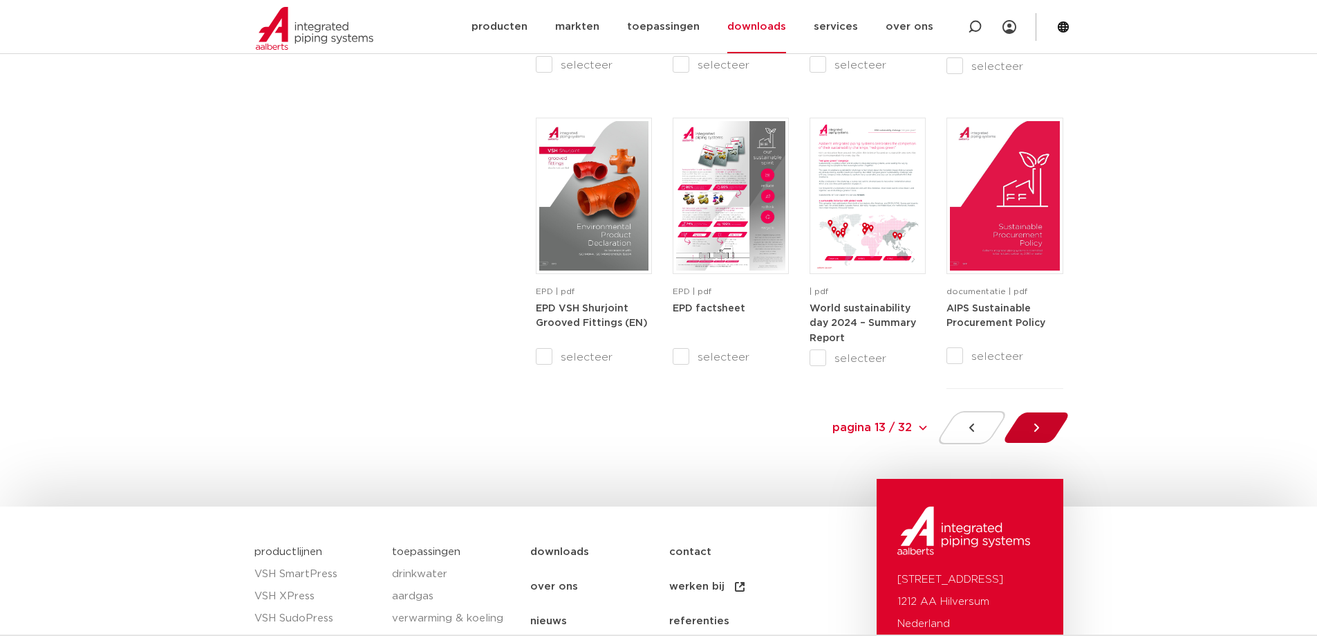
click at [1050, 421] on div at bounding box center [1036, 427] width 75 height 33
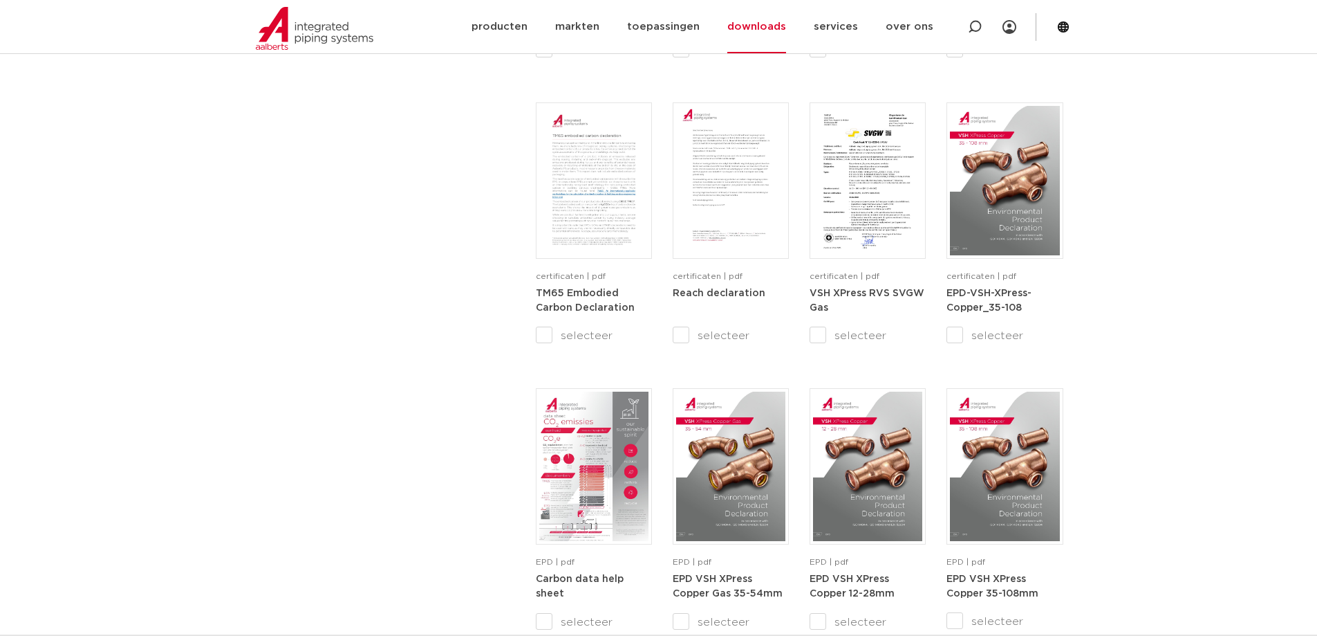
scroll to position [1407, 0]
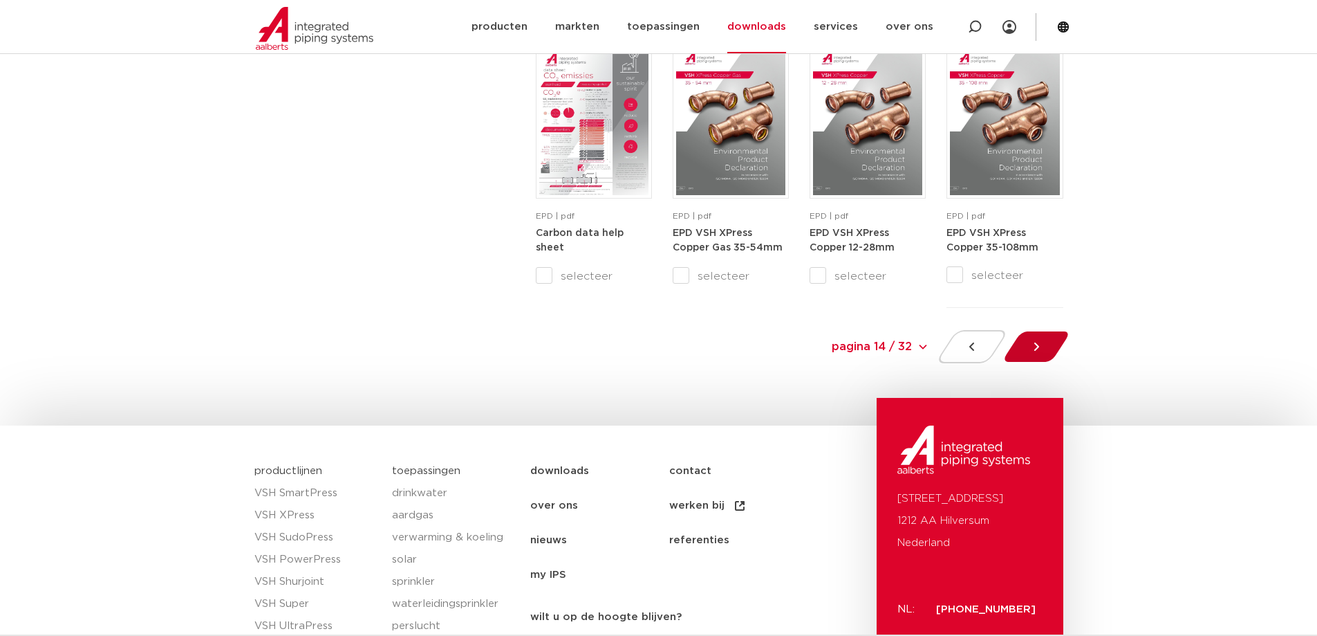
click at [1041, 343] on icon at bounding box center [1037, 347] width 14 height 14
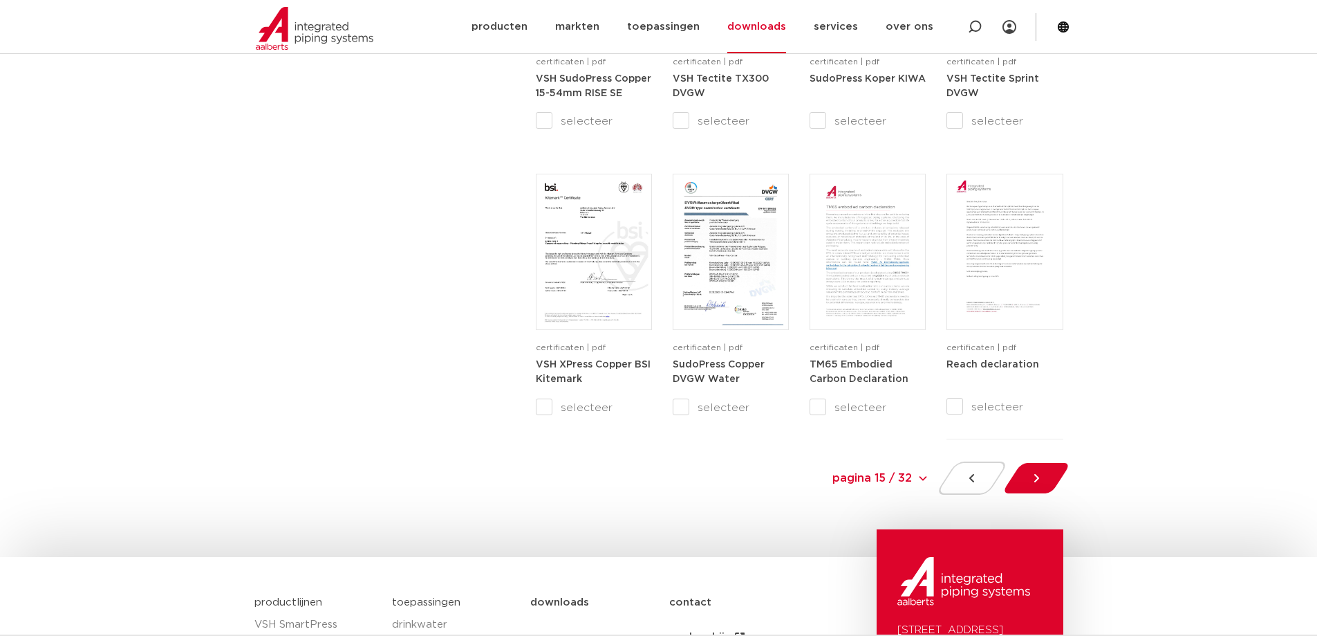
scroll to position [1338, 0]
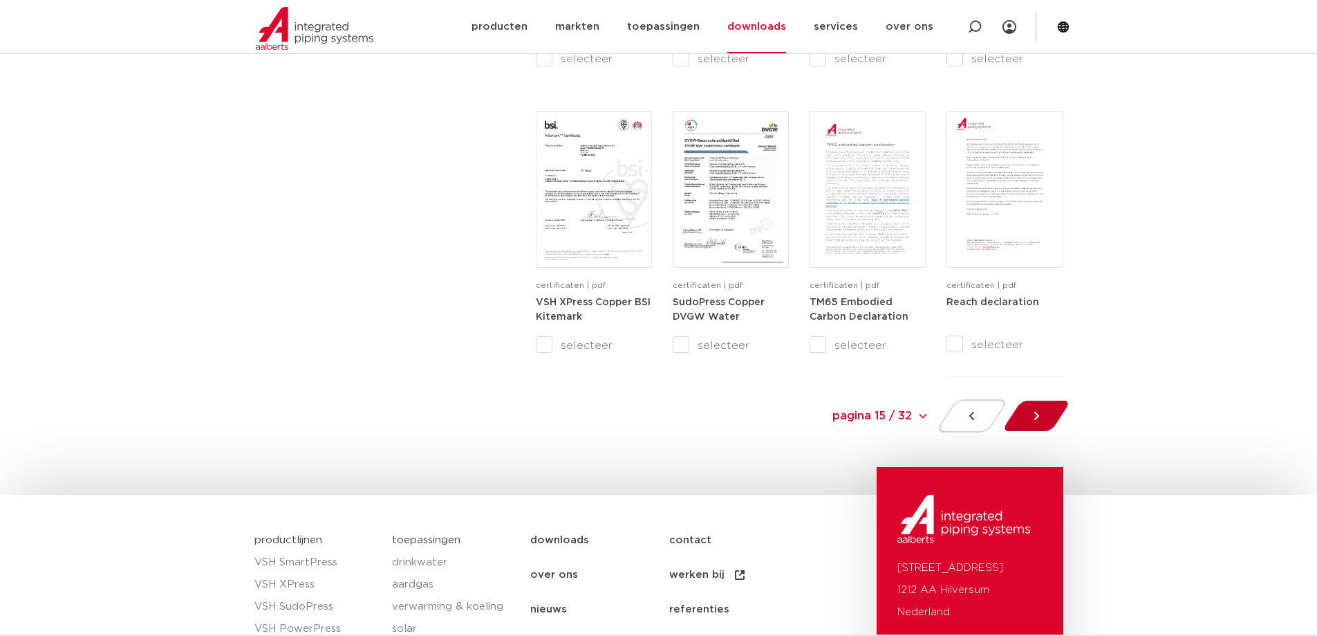
click at [1028, 413] on div at bounding box center [1036, 415] width 75 height 33
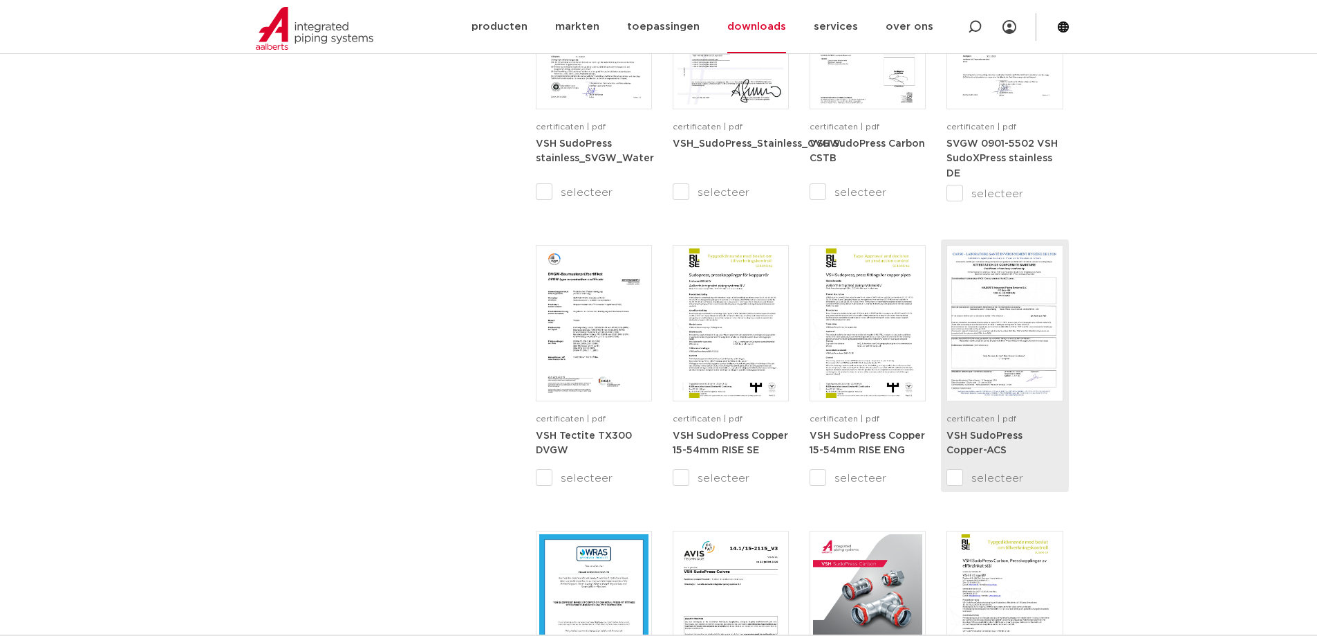
scroll to position [992, 0]
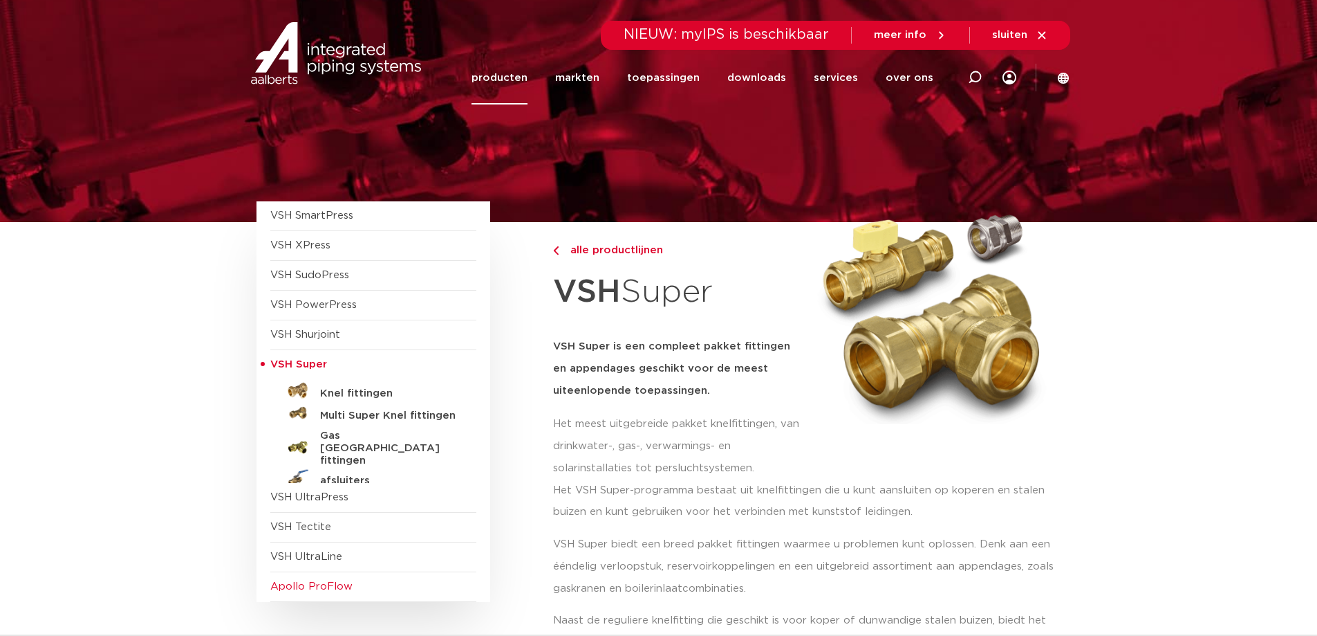
click at [306, 585] on span "Apollo ProFlow" at bounding box center [311, 586] width 82 height 10
